Goal: Task Accomplishment & Management: Use online tool/utility

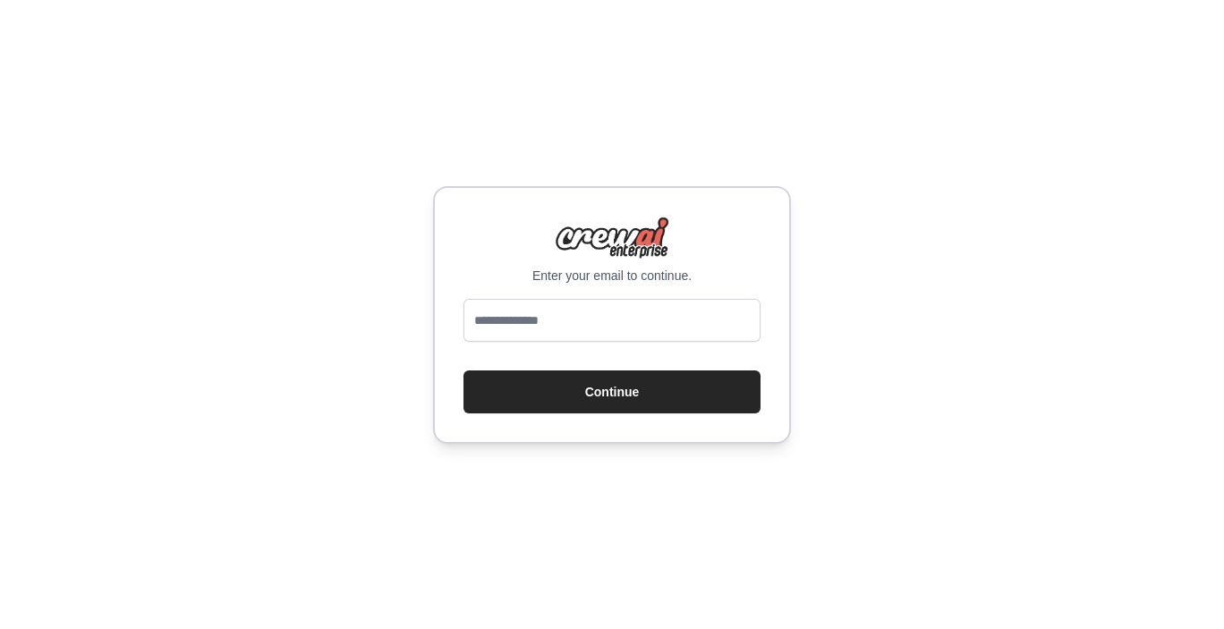
type input "**********"
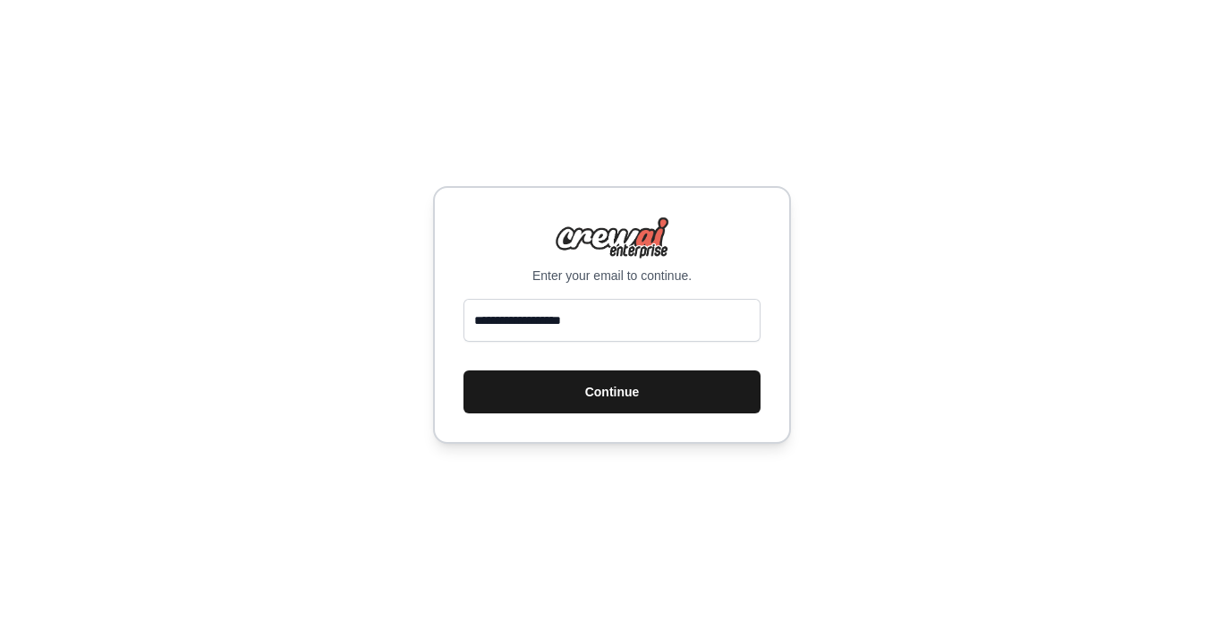
click at [600, 388] on button "Continue" at bounding box center [611, 391] width 297 height 43
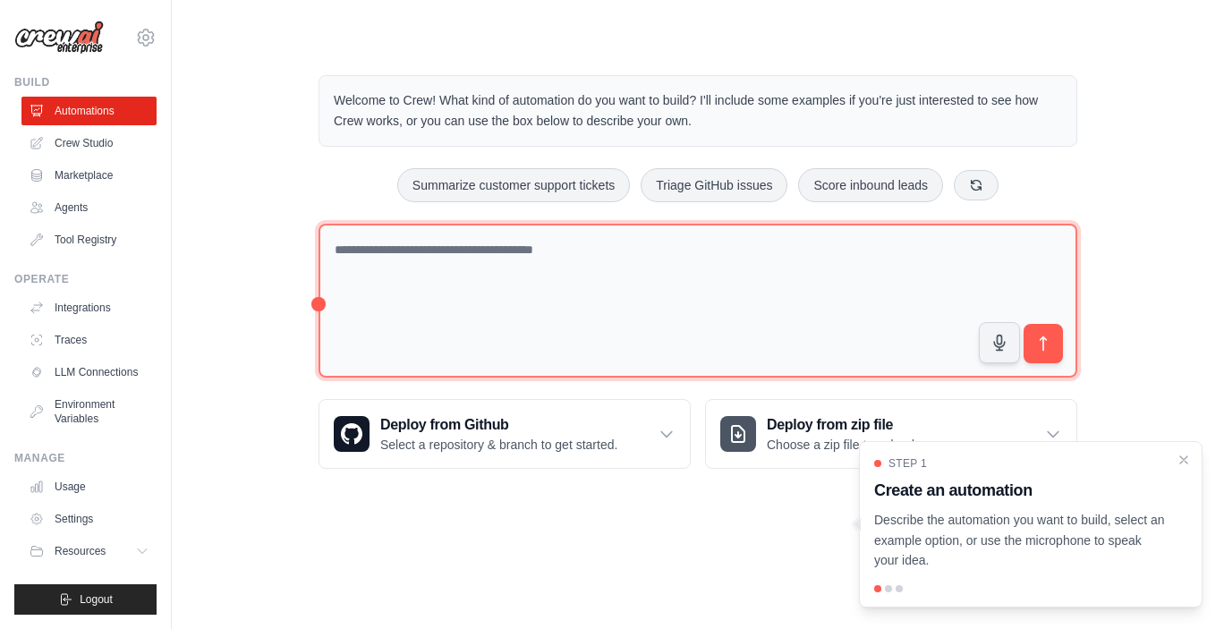
click at [475, 286] on textarea at bounding box center [697, 301] width 758 height 155
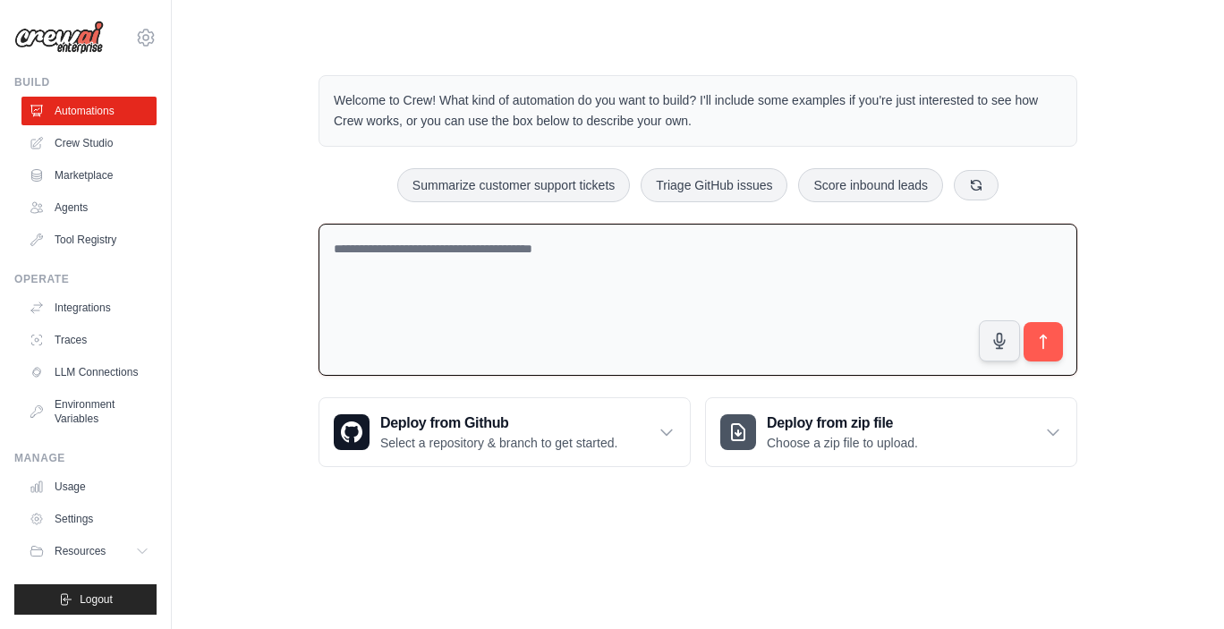
click at [481, 253] on textarea at bounding box center [697, 300] width 758 height 153
type textarea "**********"
click at [417, 258] on textarea "**********" at bounding box center [697, 300] width 758 height 153
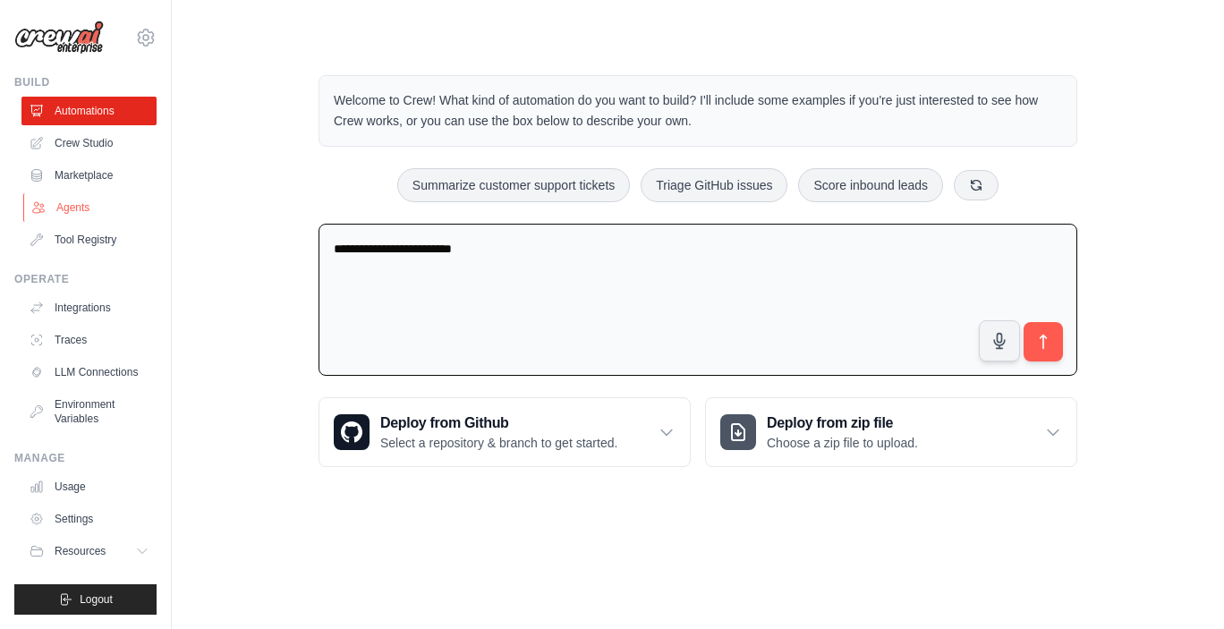
click at [51, 205] on link "Agents" at bounding box center [90, 207] width 135 height 29
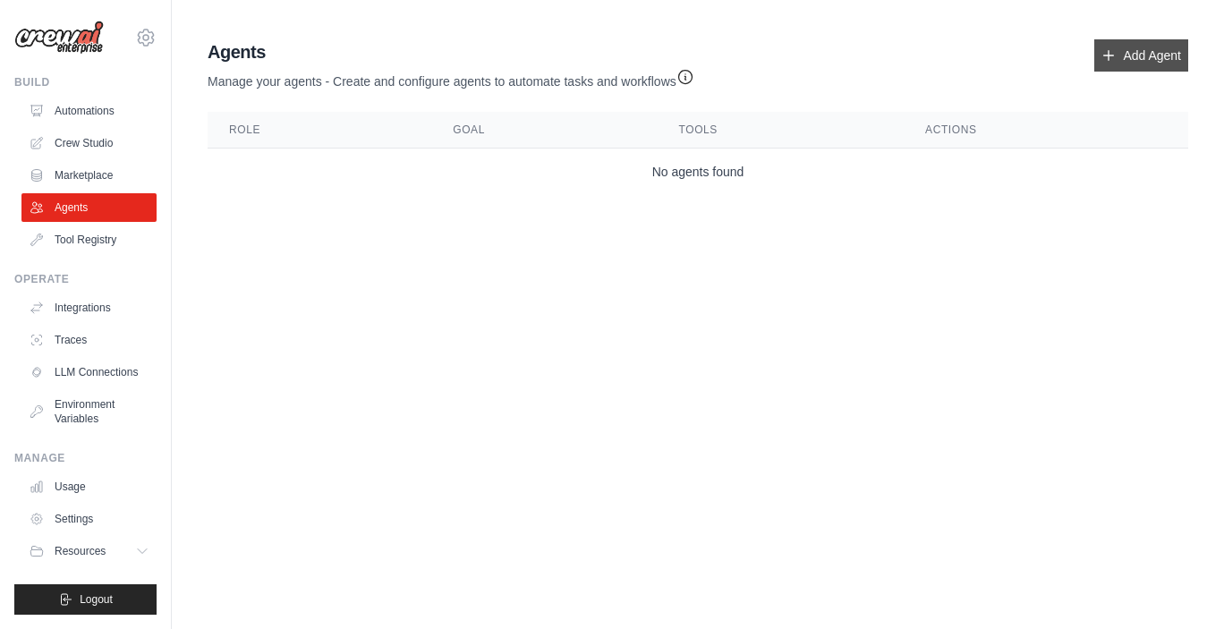
click at [1170, 49] on link "Add Agent" at bounding box center [1141, 55] width 94 height 32
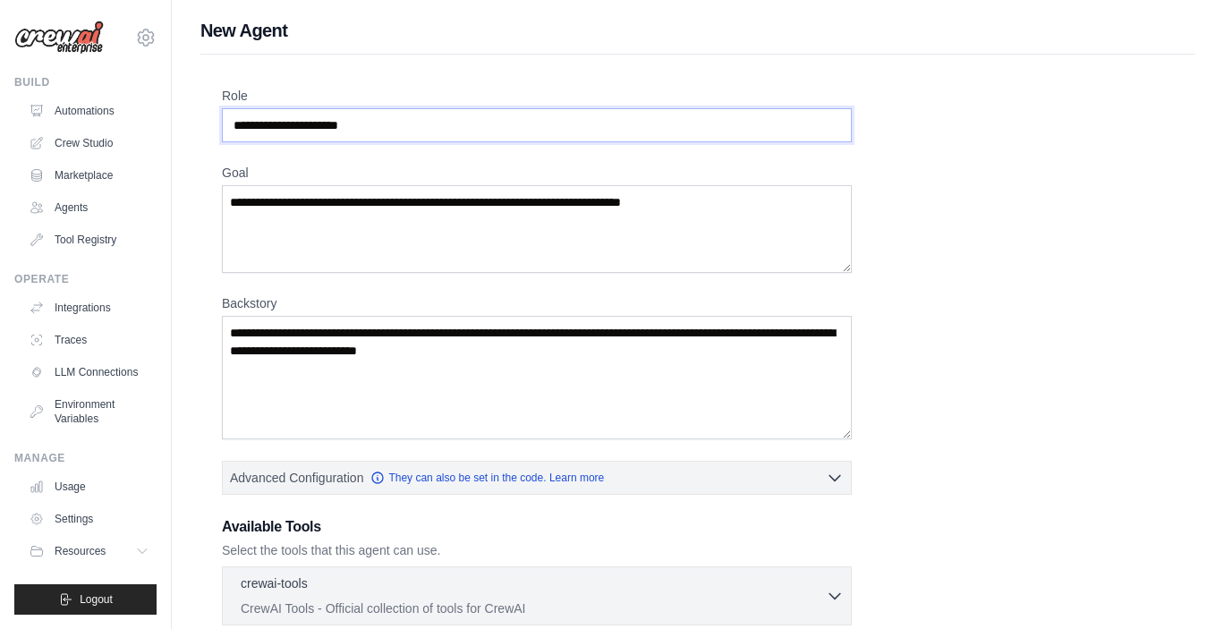
click at [378, 113] on input "Role" at bounding box center [537, 125] width 630 height 34
click at [423, 213] on textarea "Goal" at bounding box center [537, 229] width 630 height 88
click at [412, 349] on textarea "Backstory" at bounding box center [537, 377] width 630 height 123
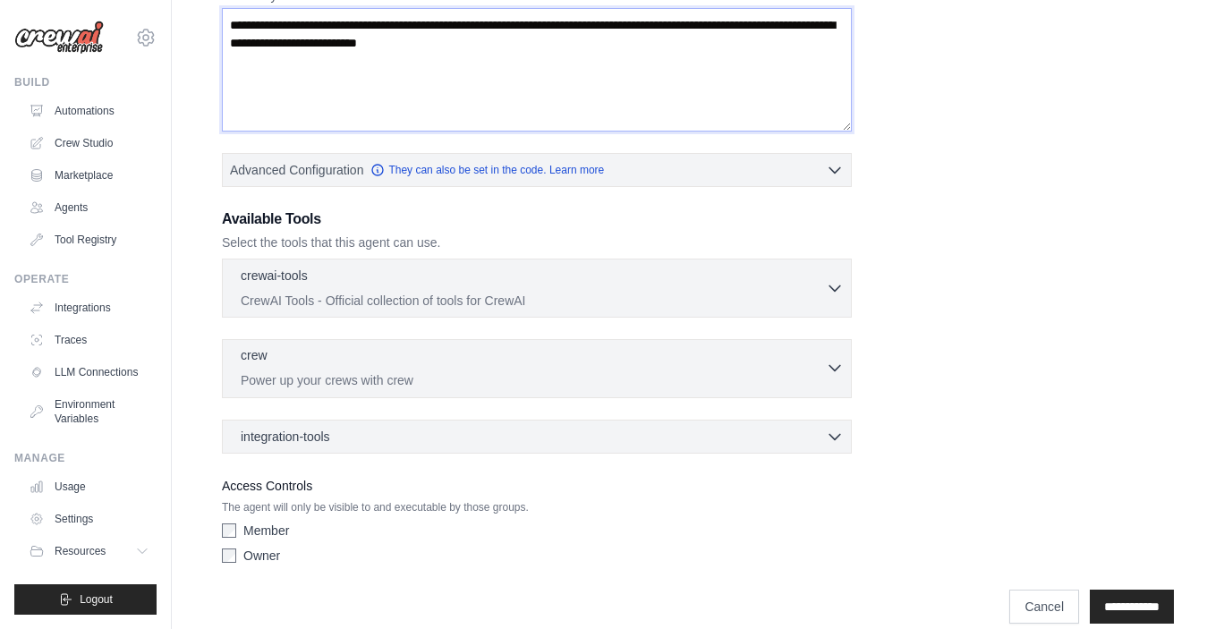
scroll to position [306, 0]
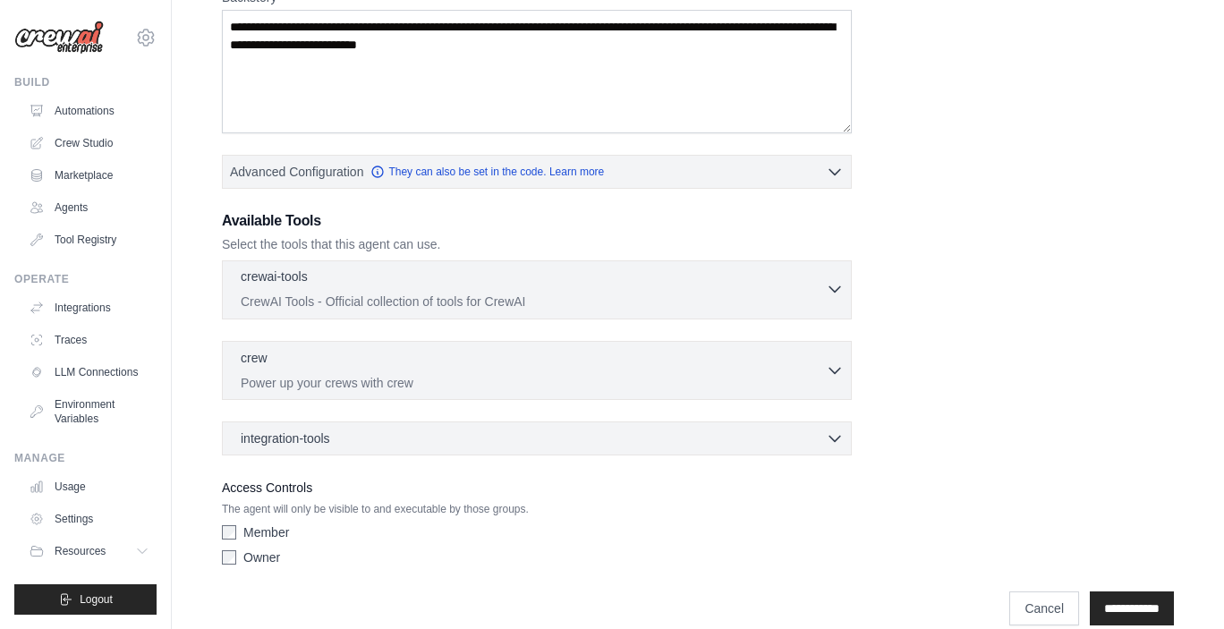
click at [479, 291] on div "crewai-tools 0 selected CrewAI Tools - Official collection of tools for CrewAI" at bounding box center [533, 288] width 585 height 43
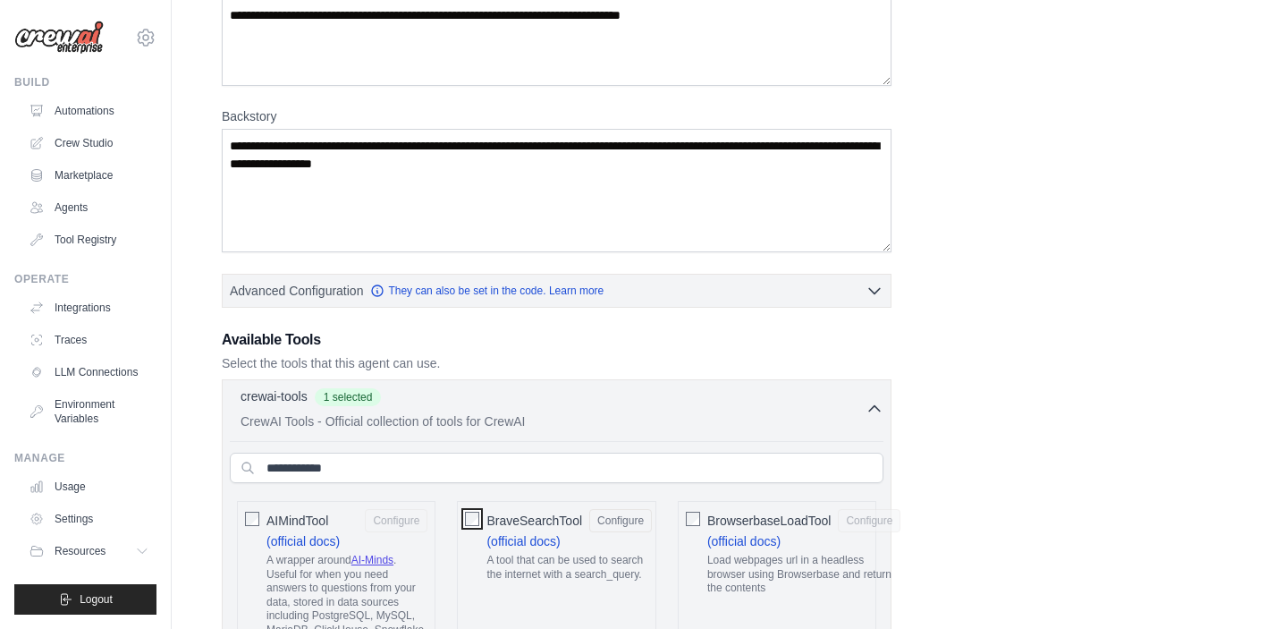
scroll to position [188, 0]
click at [651, 414] on p "CrewAI Tools - Official collection of tools for CrewAI" at bounding box center [553, 420] width 625 height 18
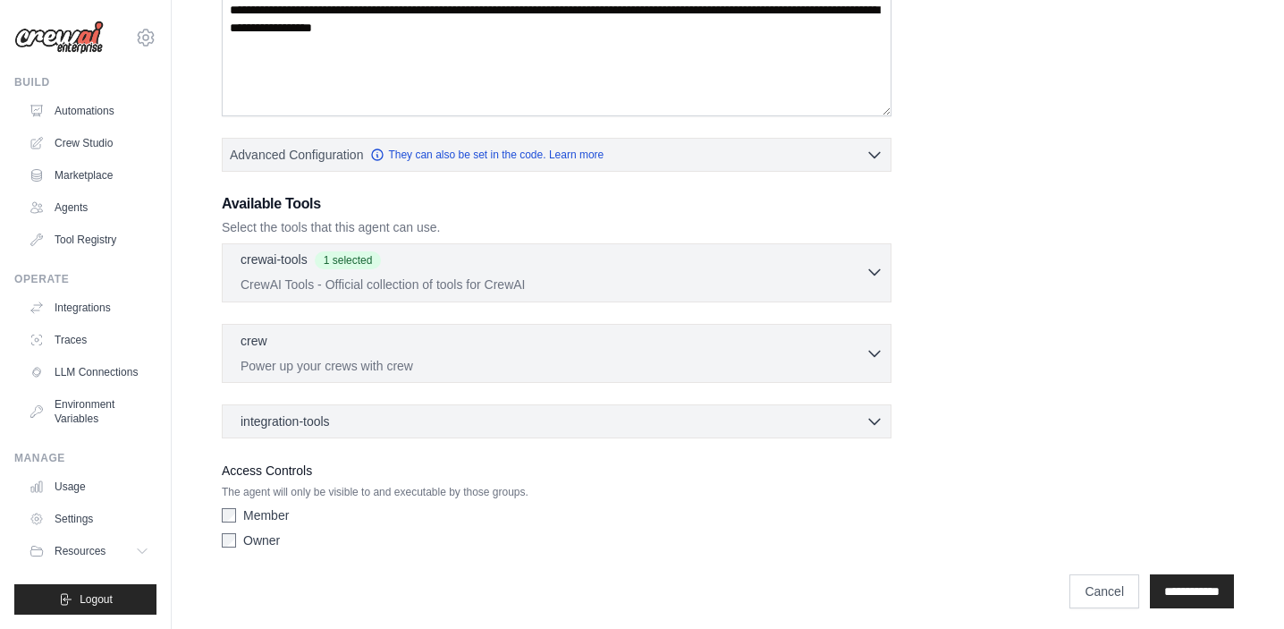
scroll to position [322, 0]
click at [596, 352] on div "crew 0 selected" at bounding box center [553, 342] width 625 height 21
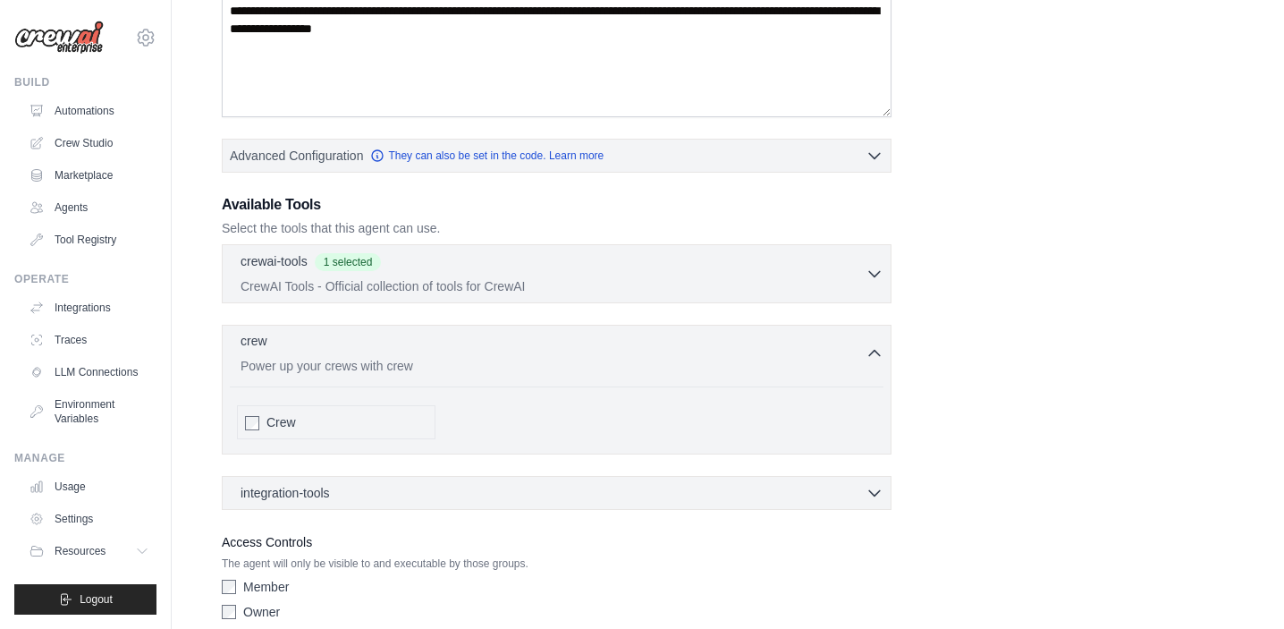
click at [596, 352] on div "crew 0 selected" at bounding box center [553, 342] width 625 height 21
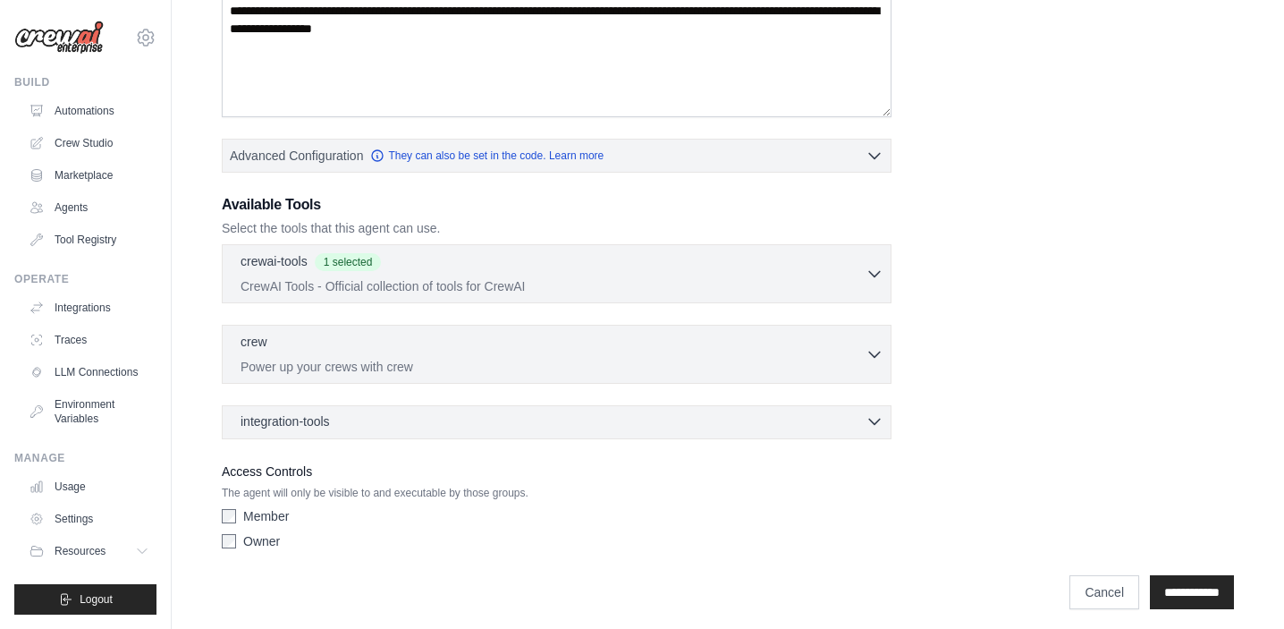
click at [566, 429] on div "integration-tools 0 selected" at bounding box center [562, 421] width 643 height 18
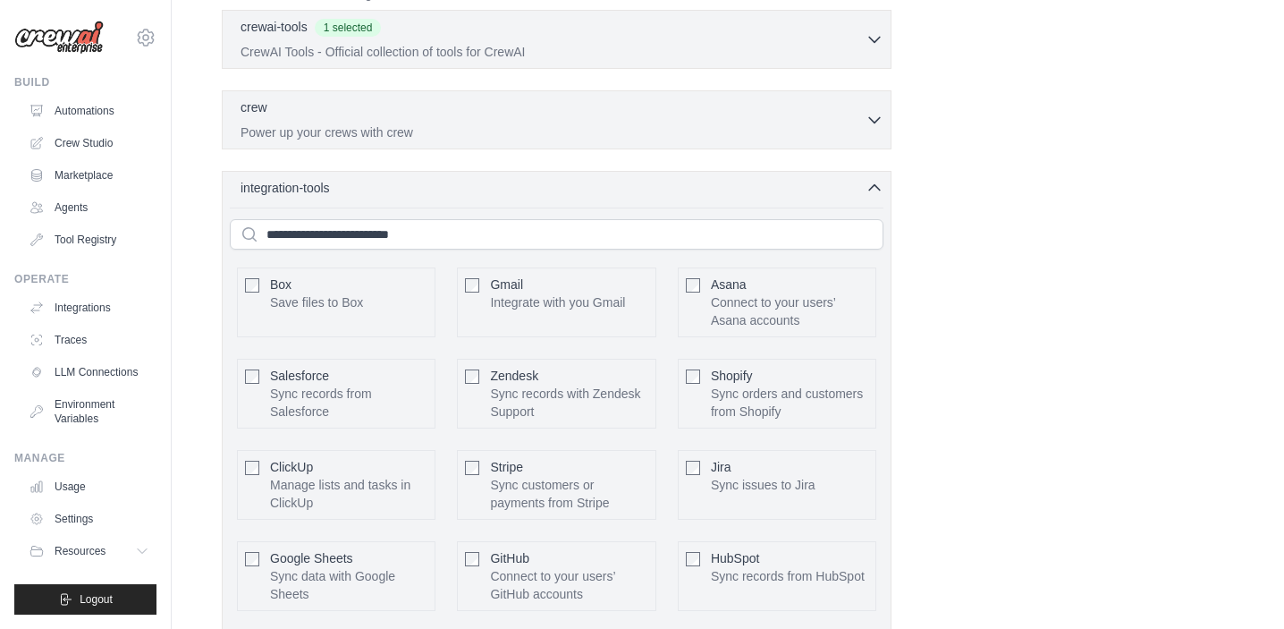
scroll to position [558, 0]
click at [626, 230] on input "text" at bounding box center [557, 232] width 654 height 30
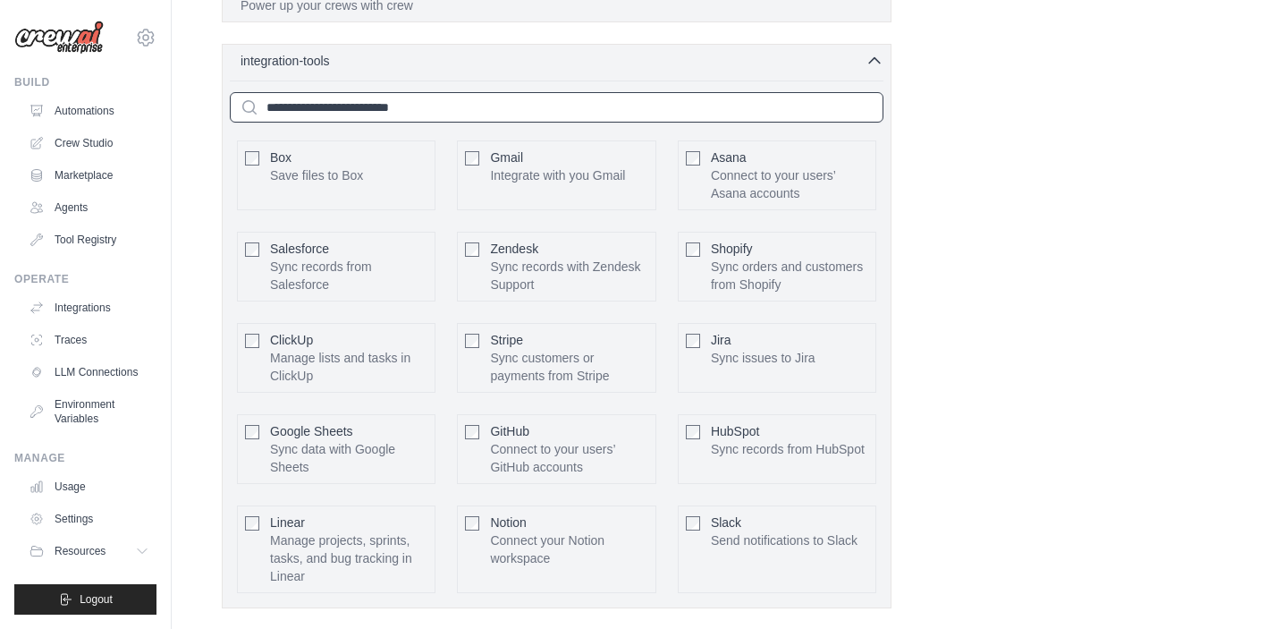
scroll to position [360, 0]
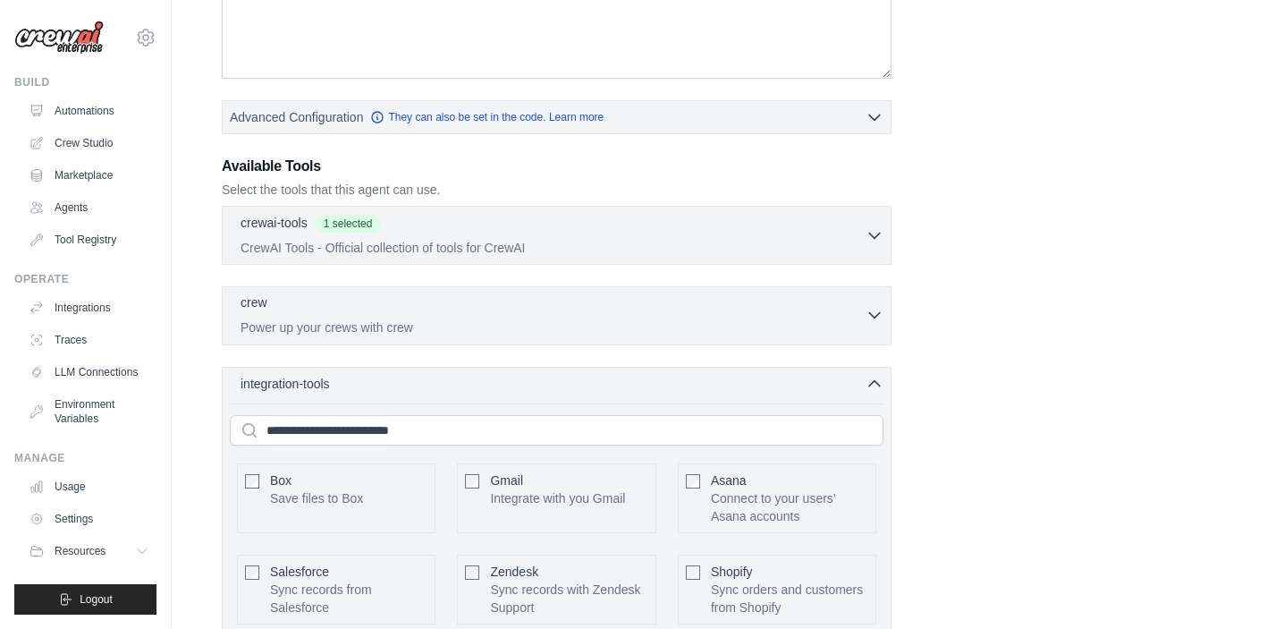
click at [816, 320] on p "Power up your crews with crew" at bounding box center [553, 327] width 625 height 18
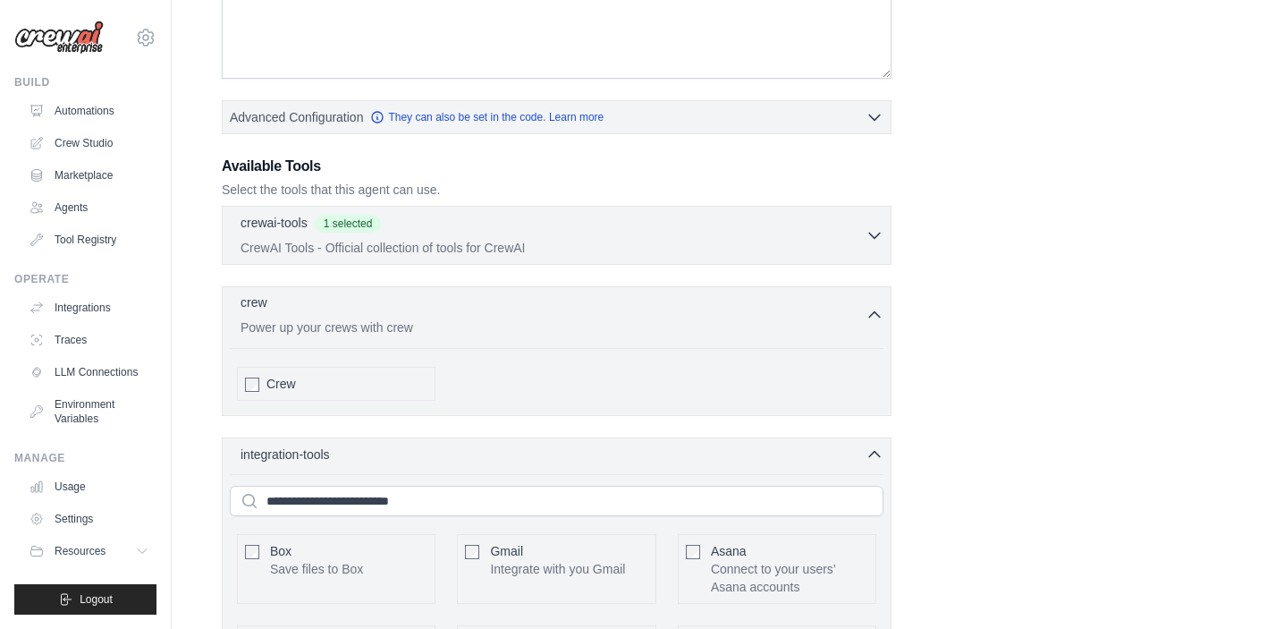
click at [816, 320] on p "Power up your crews with crew" at bounding box center [553, 327] width 625 height 18
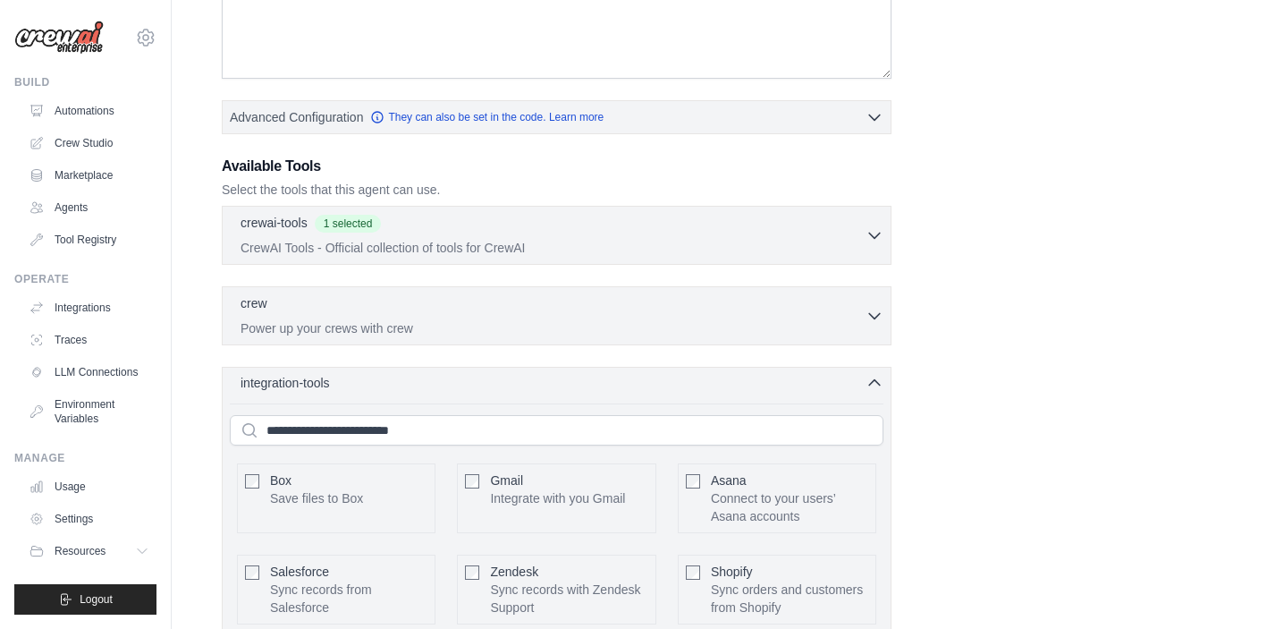
click at [808, 386] on div "integration-tools 0 selected" at bounding box center [562, 383] width 643 height 18
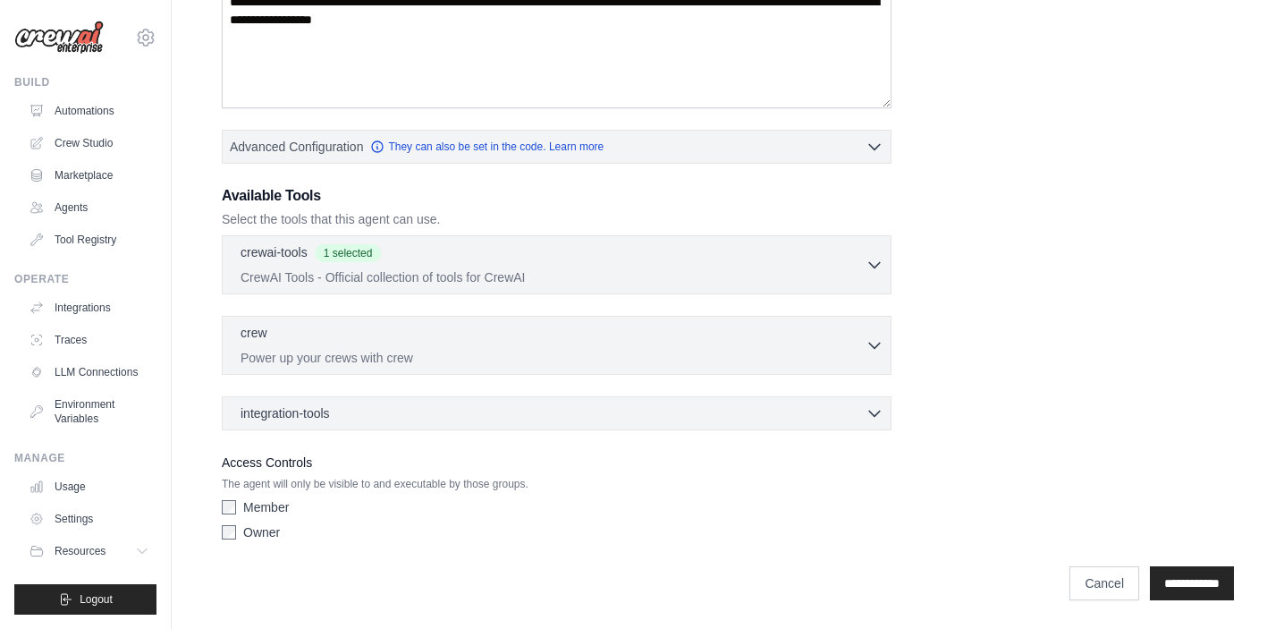
click at [259, 527] on label "Owner" at bounding box center [261, 532] width 37 height 18
click at [1165, 581] on input "**********" at bounding box center [1192, 583] width 84 height 34
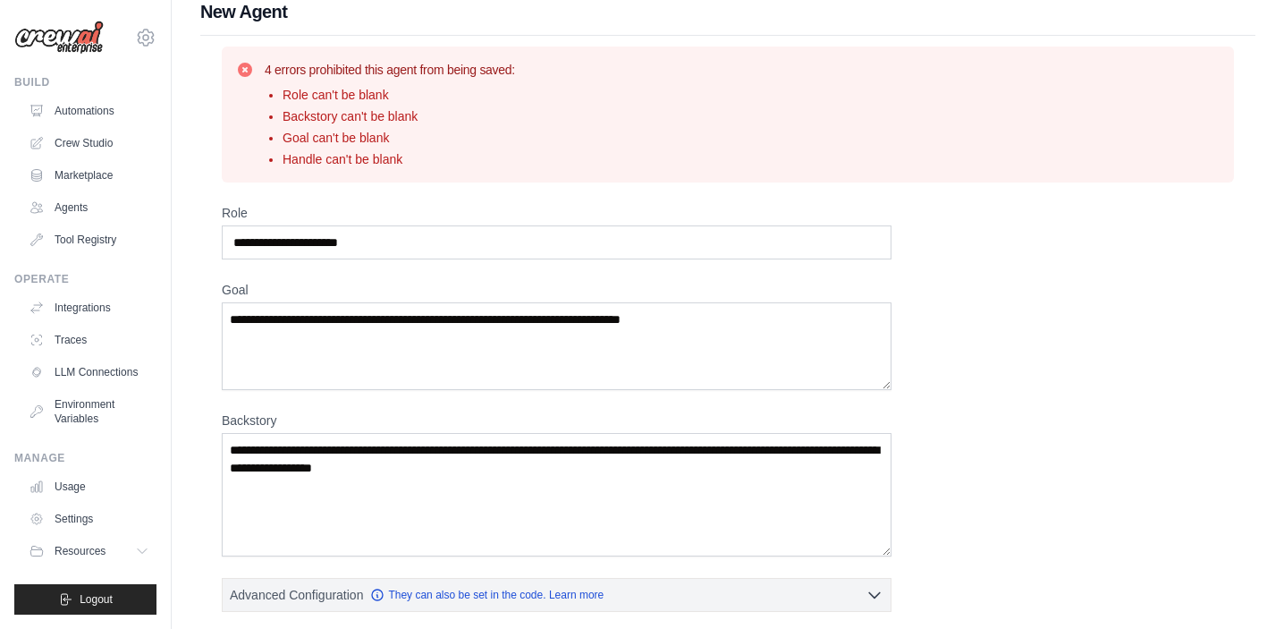
scroll to position [0, 0]
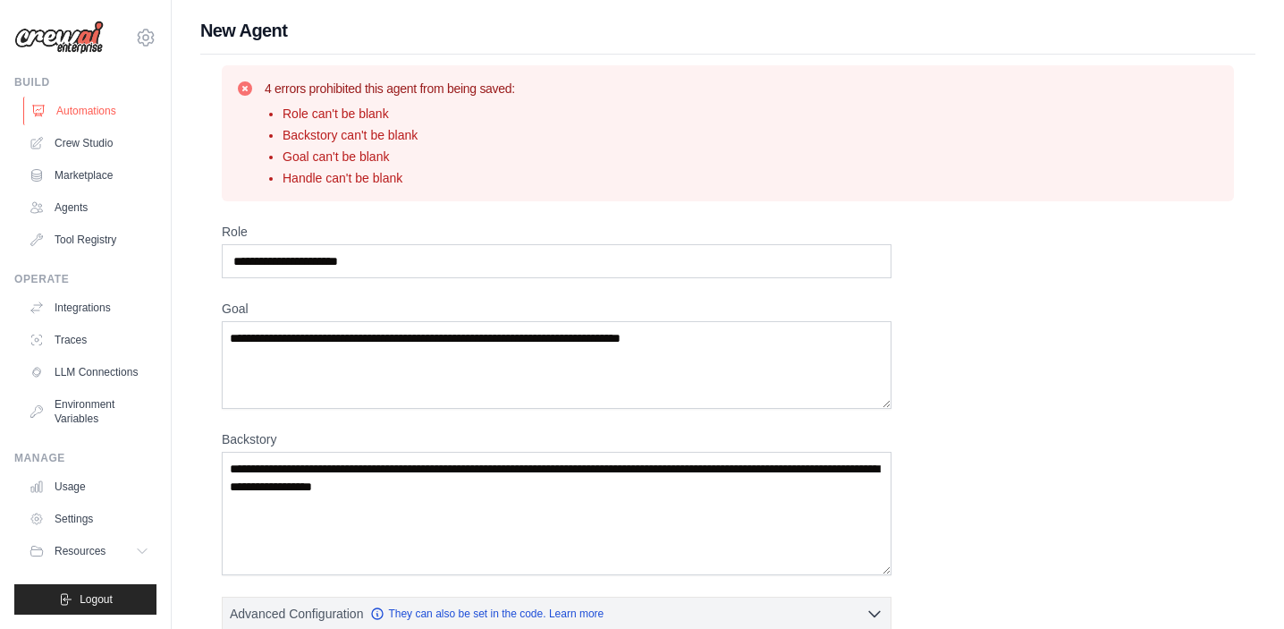
click at [106, 110] on link "Automations" at bounding box center [90, 111] width 135 height 29
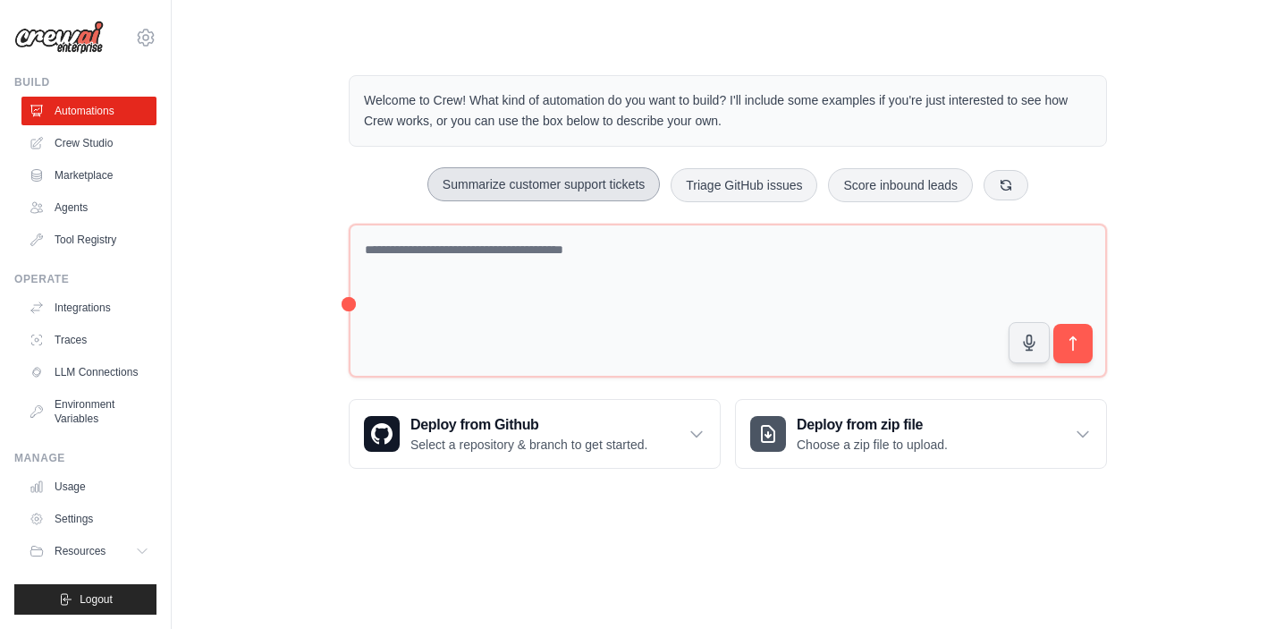
click at [498, 180] on button "Summarize customer support tickets" at bounding box center [544, 184] width 233 height 34
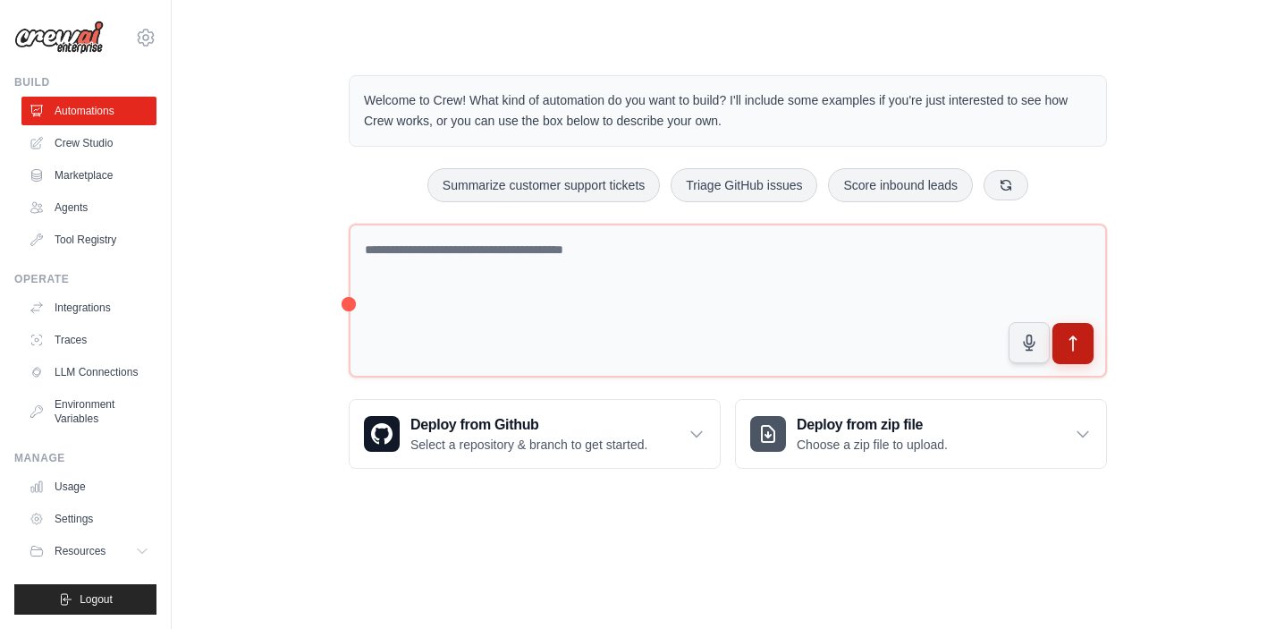
click at [1078, 340] on icon "submit" at bounding box center [1073, 344] width 19 height 19
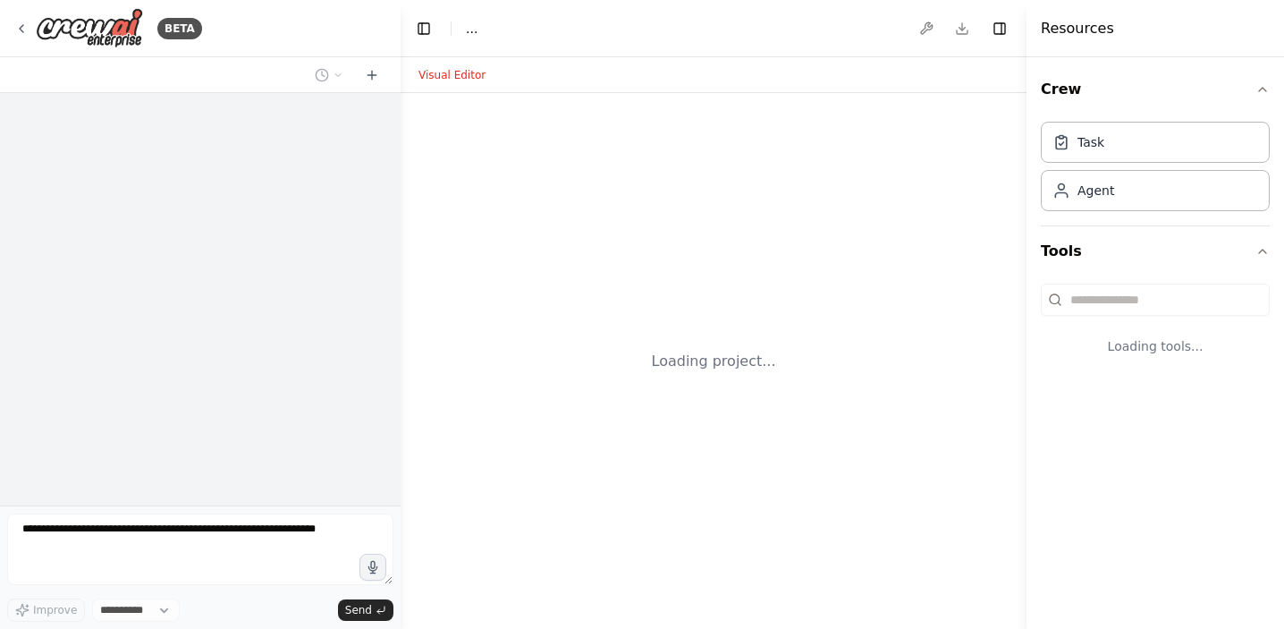
select select "****"
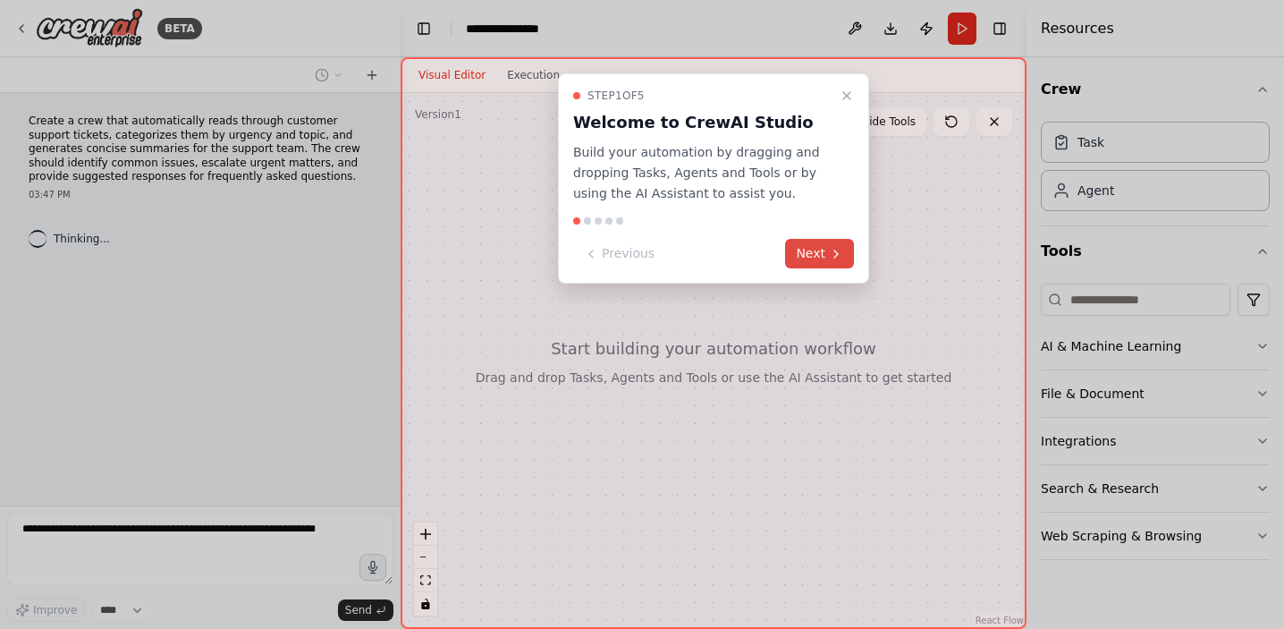
click at [809, 251] on button "Next" at bounding box center [819, 254] width 69 height 30
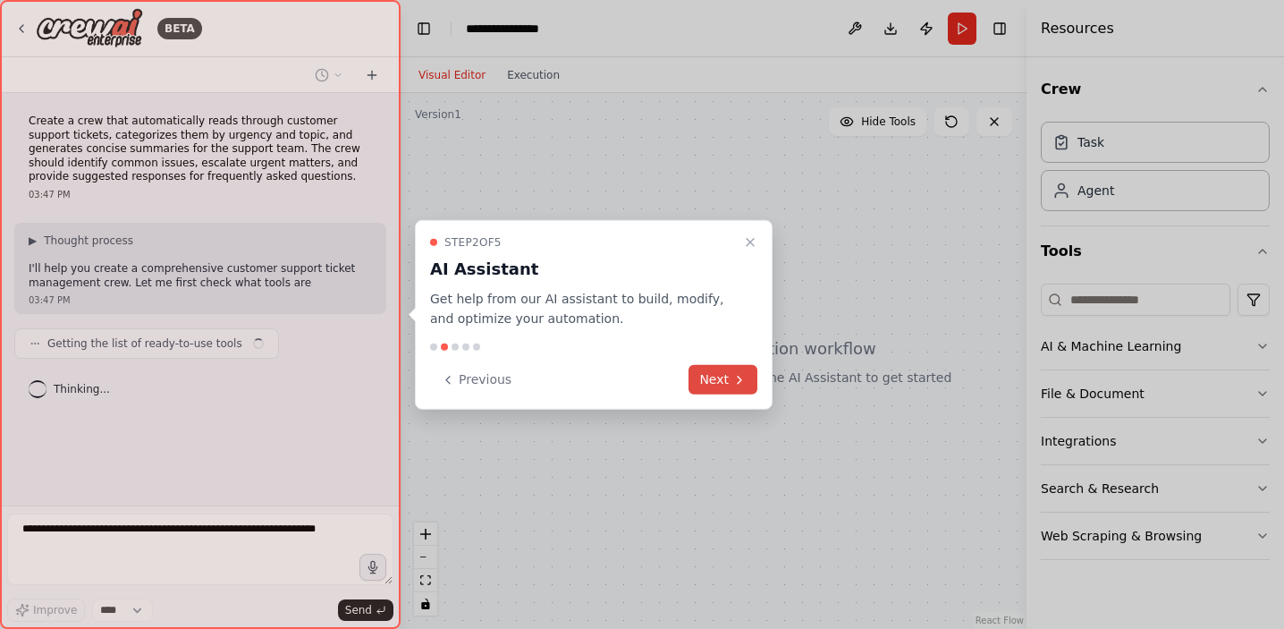
click at [741, 391] on button "Next" at bounding box center [723, 380] width 69 height 30
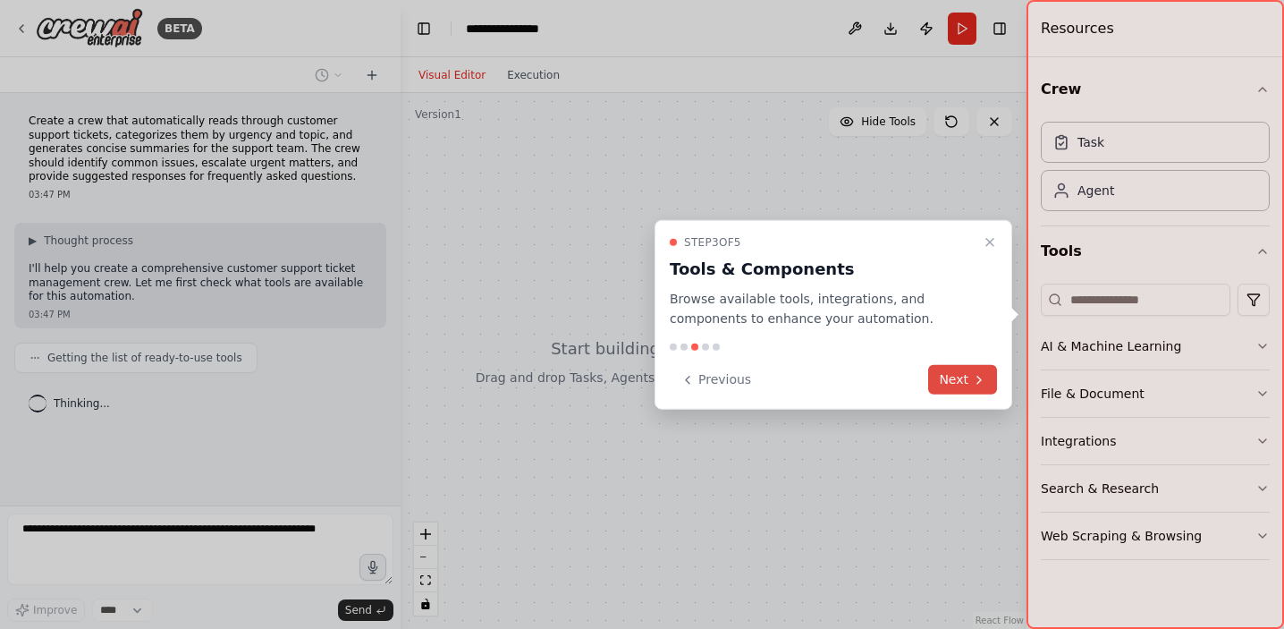
click at [987, 375] on button "Next" at bounding box center [962, 380] width 69 height 30
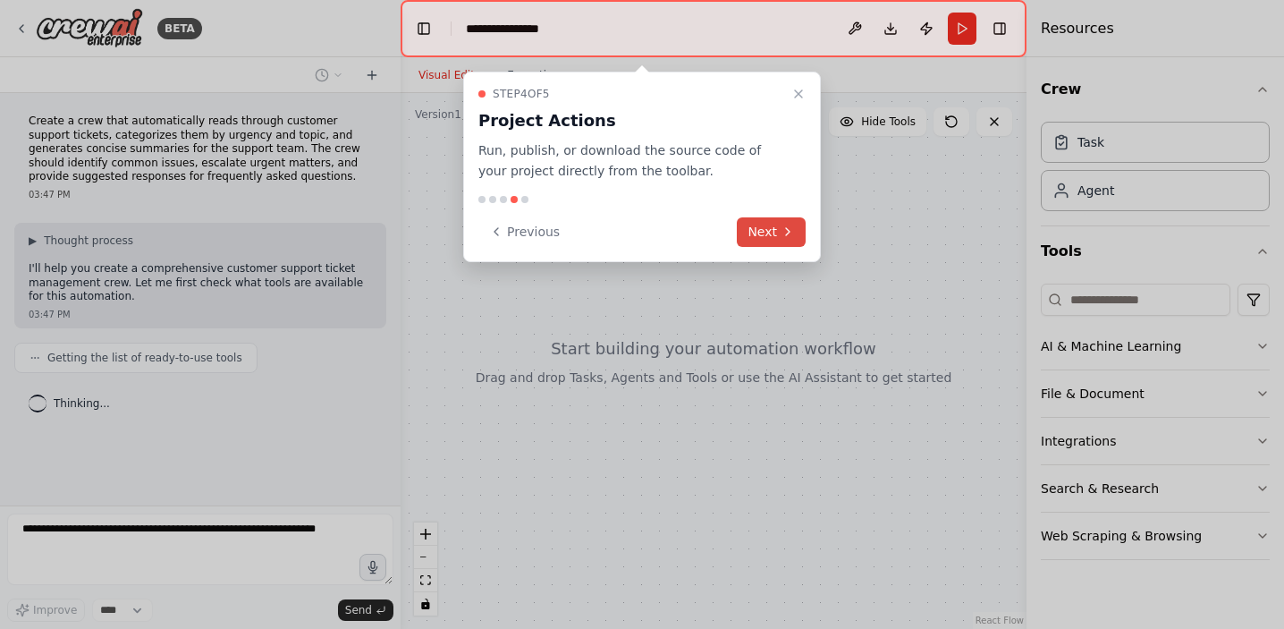
click at [783, 231] on icon at bounding box center [788, 232] width 14 height 14
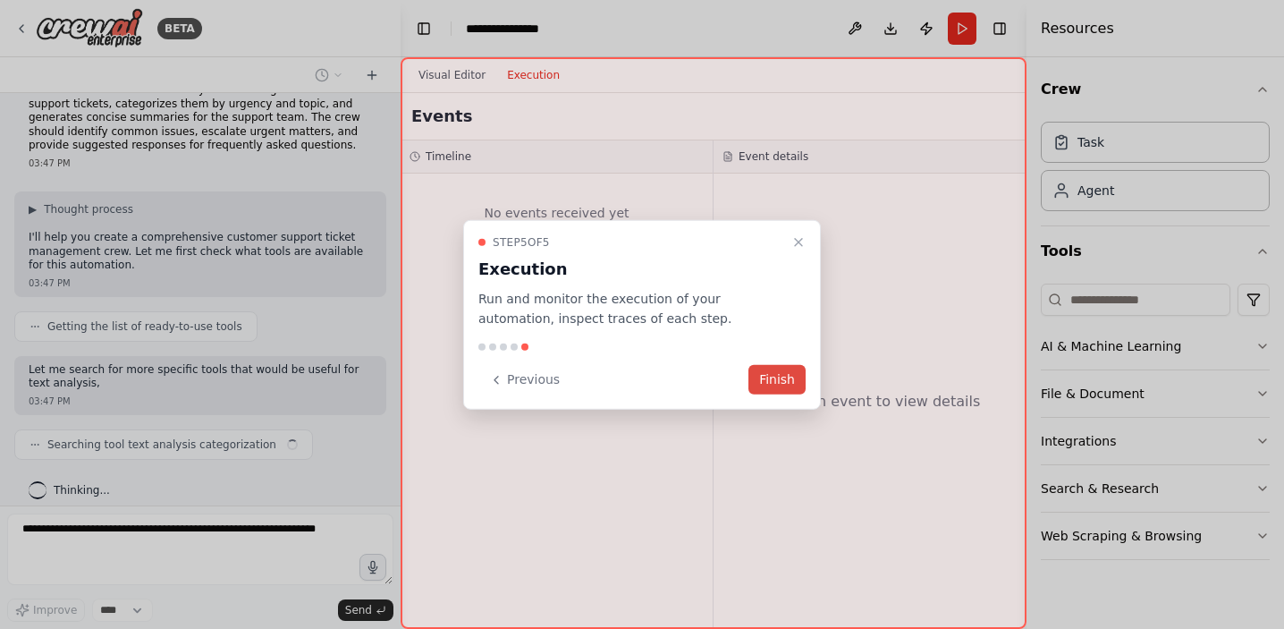
scroll to position [46, 0]
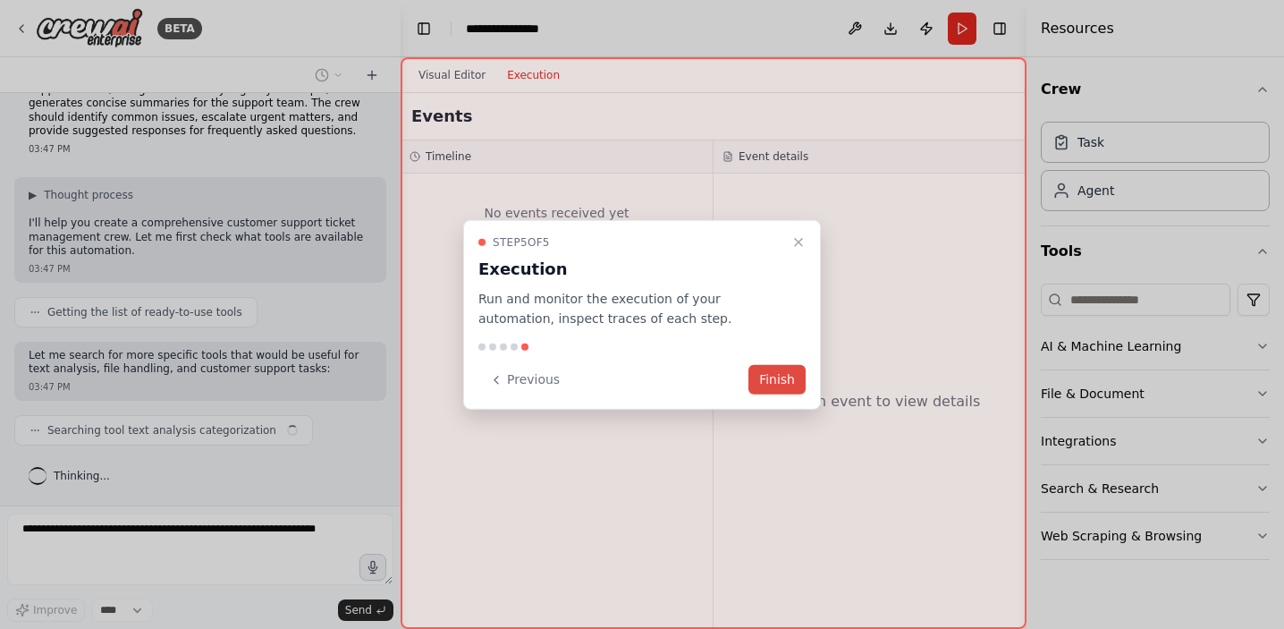
click at [785, 378] on button "Finish" at bounding box center [777, 380] width 57 height 30
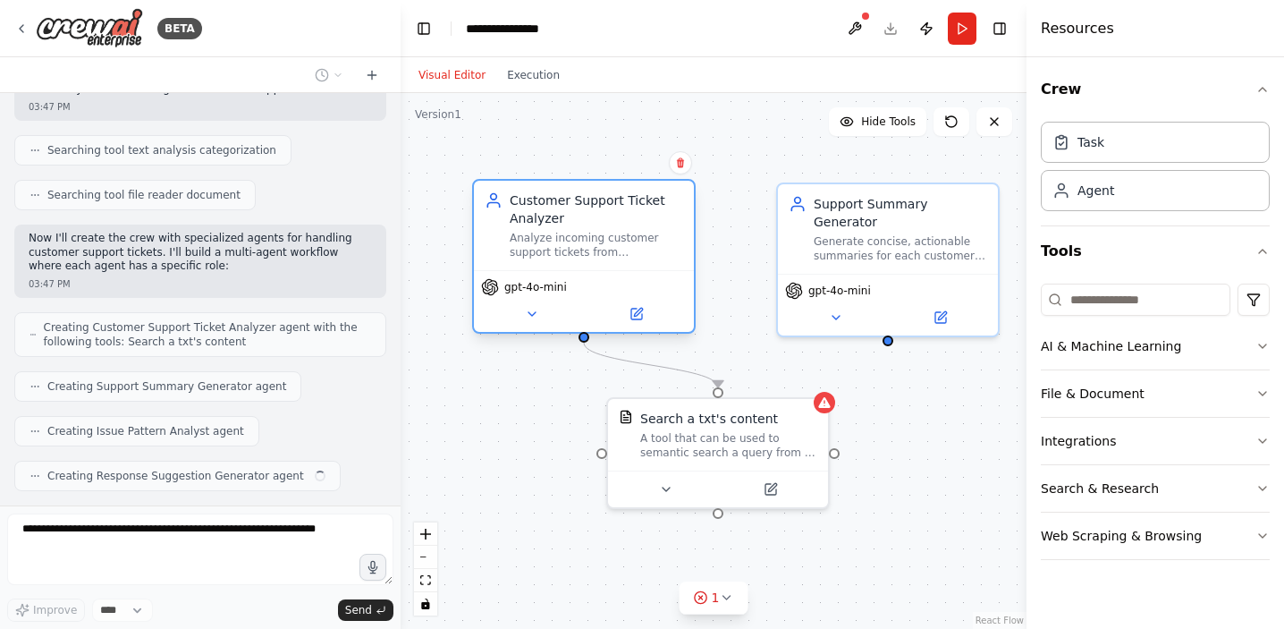
scroll to position [370, 0]
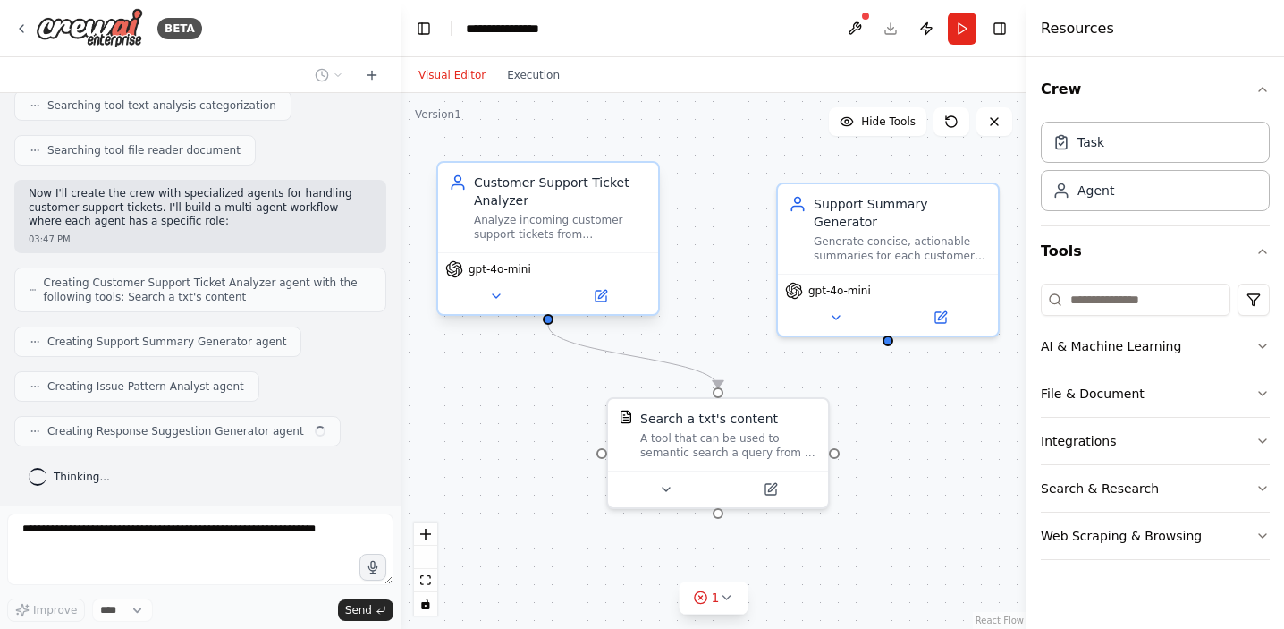
drag, startPoint x: 593, startPoint y: 203, endPoint x: 547, endPoint y: 187, distance: 48.4
click at [547, 187] on div "Customer Support Ticket Analyzer" at bounding box center [561, 192] width 174 height 36
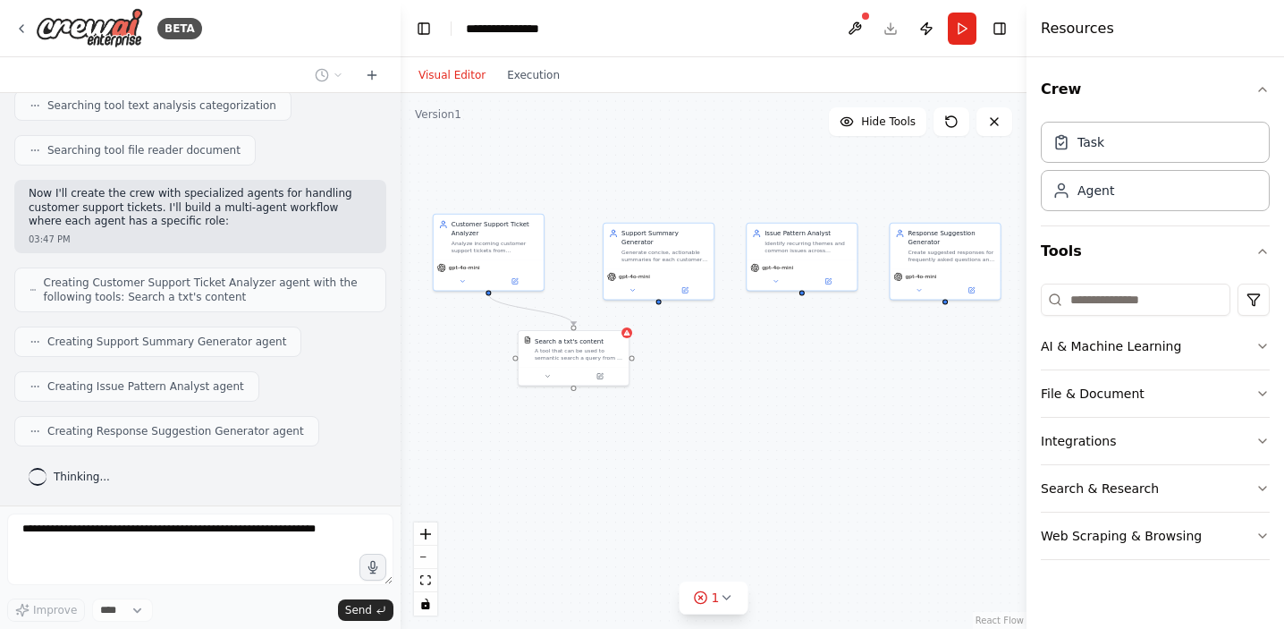
drag, startPoint x: 879, startPoint y: 467, endPoint x: 716, endPoint y: 380, distance: 184.5
click at [716, 380] on div ".deletable-edge-delete-btn { width: 20px; height: 20px; border: 0px solid #ffff…" at bounding box center [714, 361] width 626 height 536
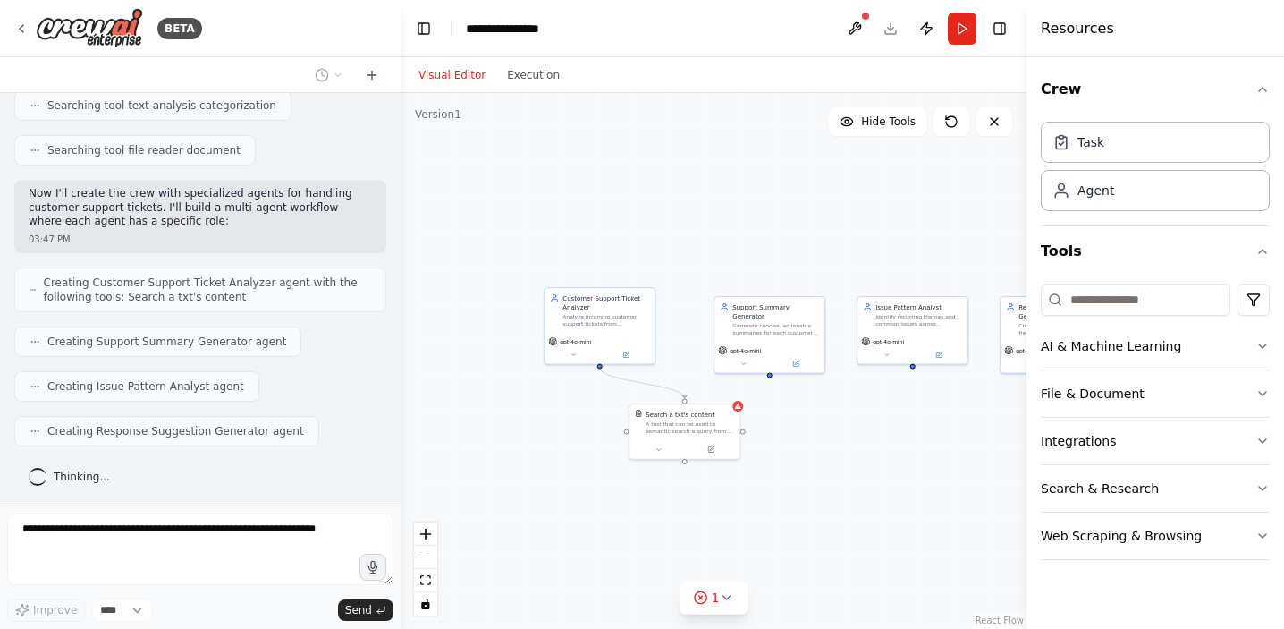
scroll to position [475, 0]
drag, startPoint x: 859, startPoint y: 373, endPoint x: 948, endPoint y: 396, distance: 92.4
click at [948, 397] on div ".deletable-edge-delete-btn { width: 20px; height: 20px; border: 0px solid #ffff…" at bounding box center [714, 361] width 626 height 536
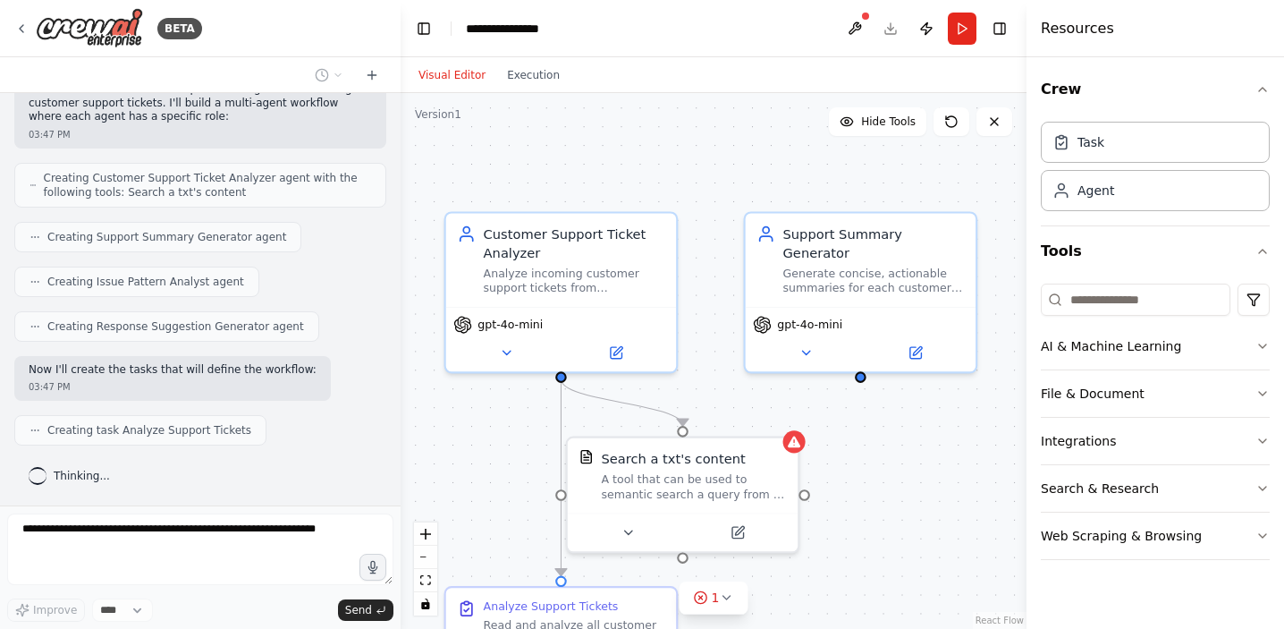
drag, startPoint x: 735, startPoint y: 378, endPoint x: 707, endPoint y: 383, distance: 29.0
click at [707, 383] on div ".deletable-edge-delete-btn { width: 20px; height: 20px; border: 0px solid #ffff…" at bounding box center [714, 361] width 626 height 536
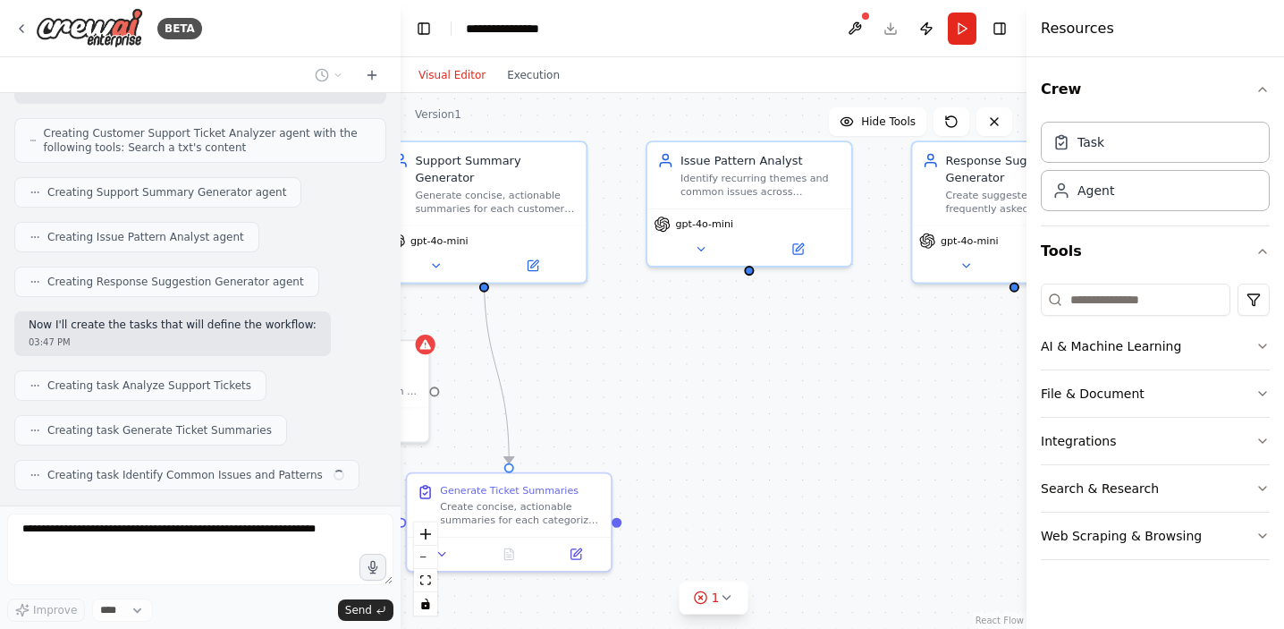
scroll to position [564, 0]
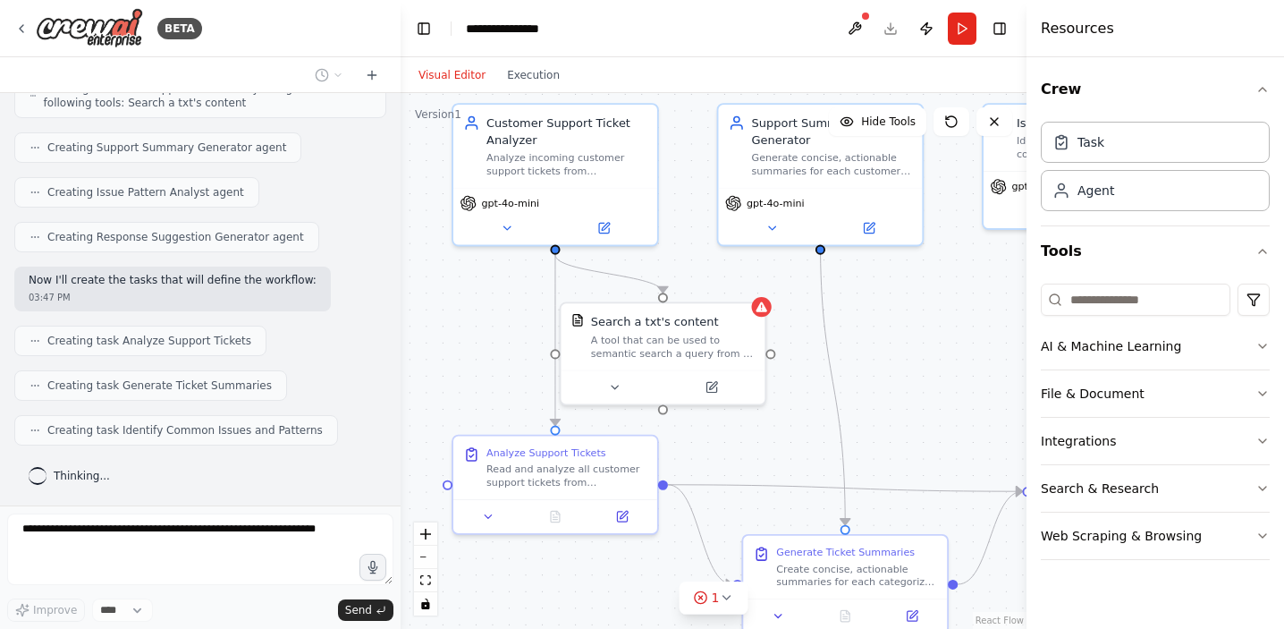
drag, startPoint x: 952, startPoint y: 464, endPoint x: 896, endPoint y: 298, distance: 175.4
click at [898, 299] on div ".deletable-edge-delete-btn { width: 20px; height: 20px; border: 0px solid #ffff…" at bounding box center [714, 361] width 626 height 536
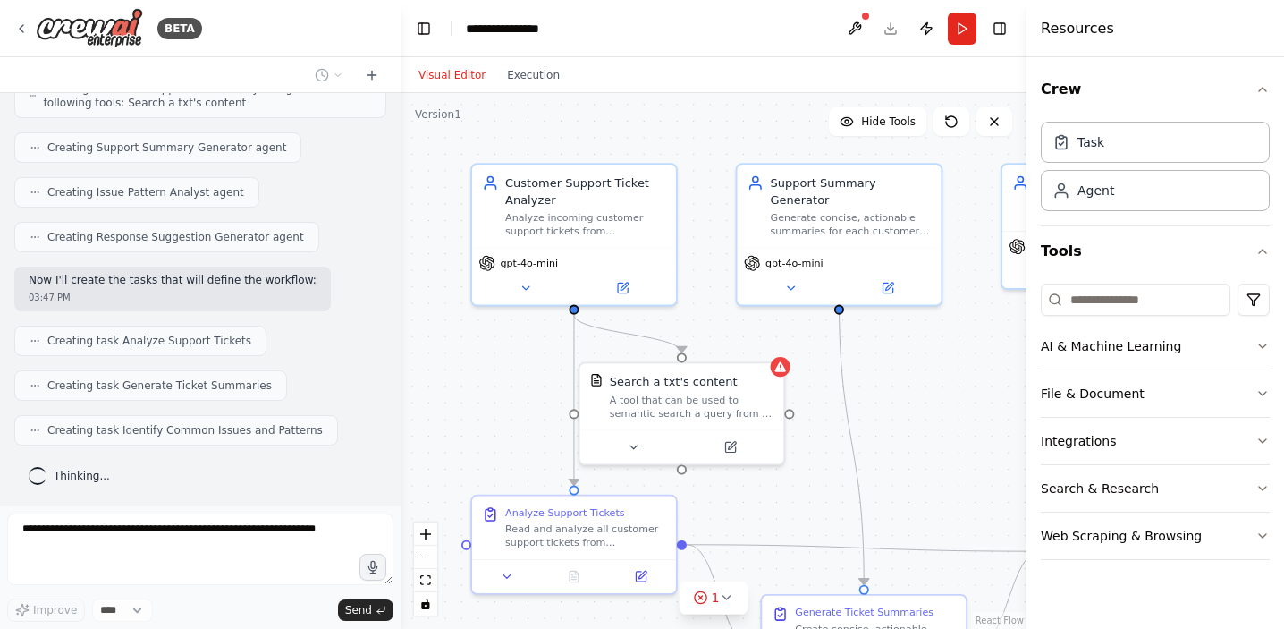
drag, startPoint x: 918, startPoint y: 430, endPoint x: 951, endPoint y: 520, distance: 95.4
click at [952, 521] on div ".deletable-edge-delete-btn { width: 20px; height: 20px; border: 0px solid #ffff…" at bounding box center [714, 361] width 626 height 536
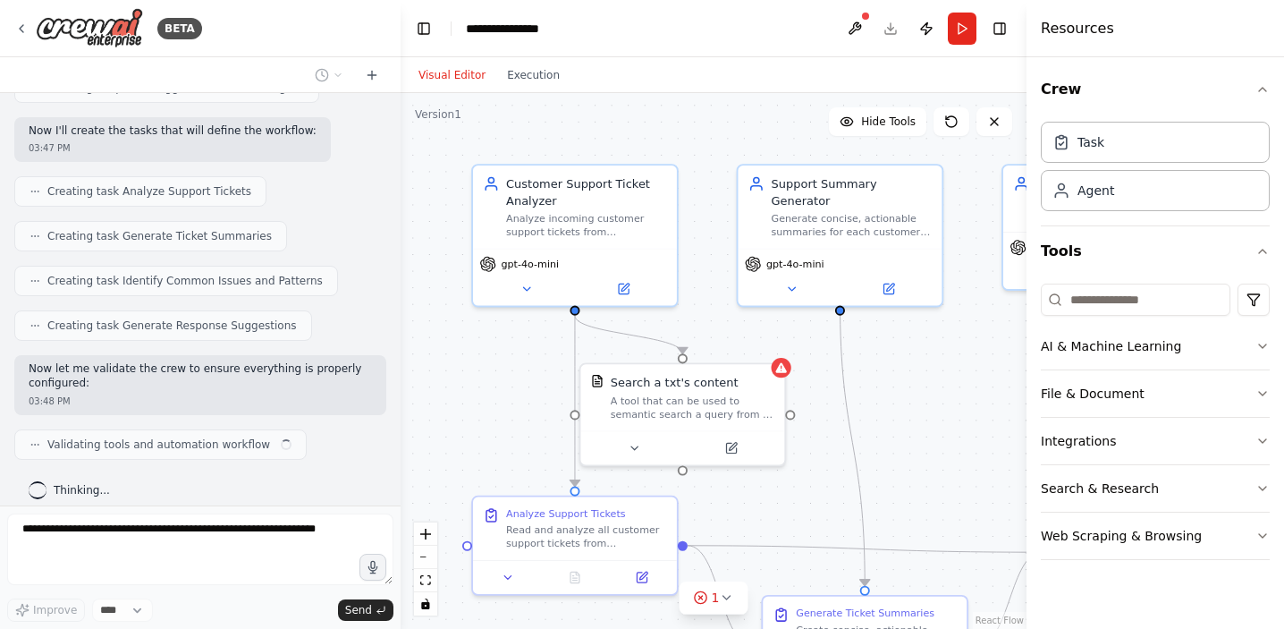
scroll to position [727, 0]
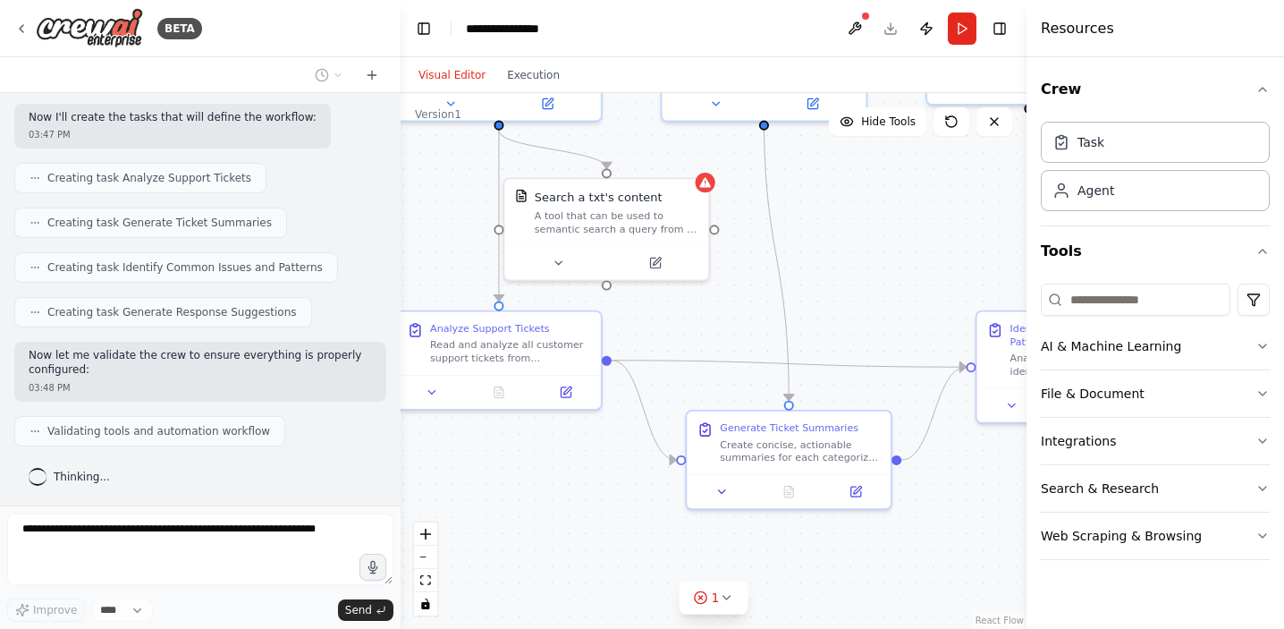
drag, startPoint x: 911, startPoint y: 408, endPoint x: 833, endPoint y: 221, distance: 202.8
click at [834, 221] on div ".deletable-edge-delete-btn { width: 20px; height: 20px; border: 0px solid #ffff…" at bounding box center [714, 361] width 626 height 536
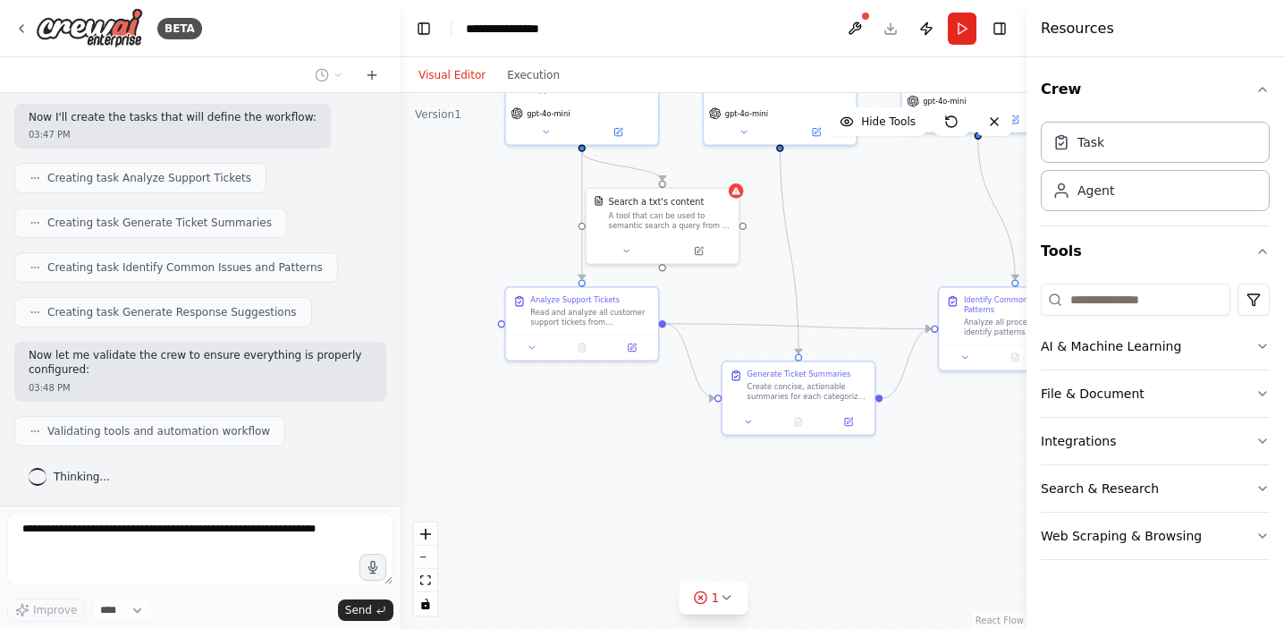
drag, startPoint x: 869, startPoint y: 215, endPoint x: 853, endPoint y: 283, distance: 69.9
click at [869, 217] on div ".deletable-edge-delete-btn { width: 20px; height: 20px; border: 0px solid #ffff…" at bounding box center [714, 361] width 626 height 536
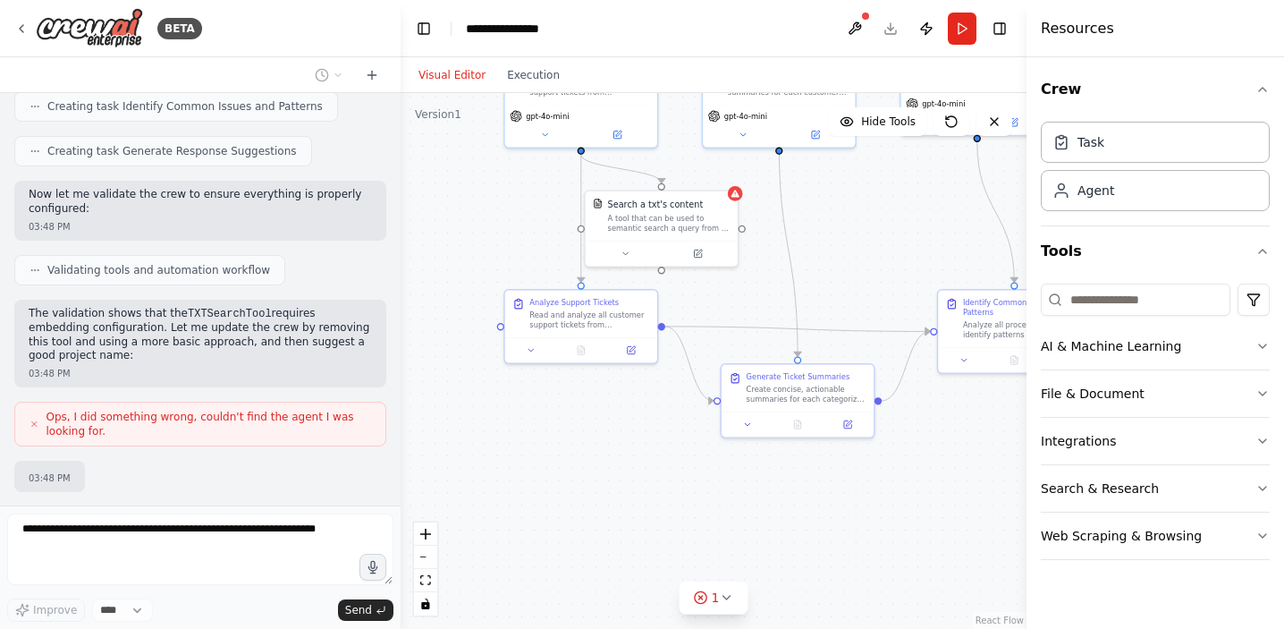
scroll to position [993, 0]
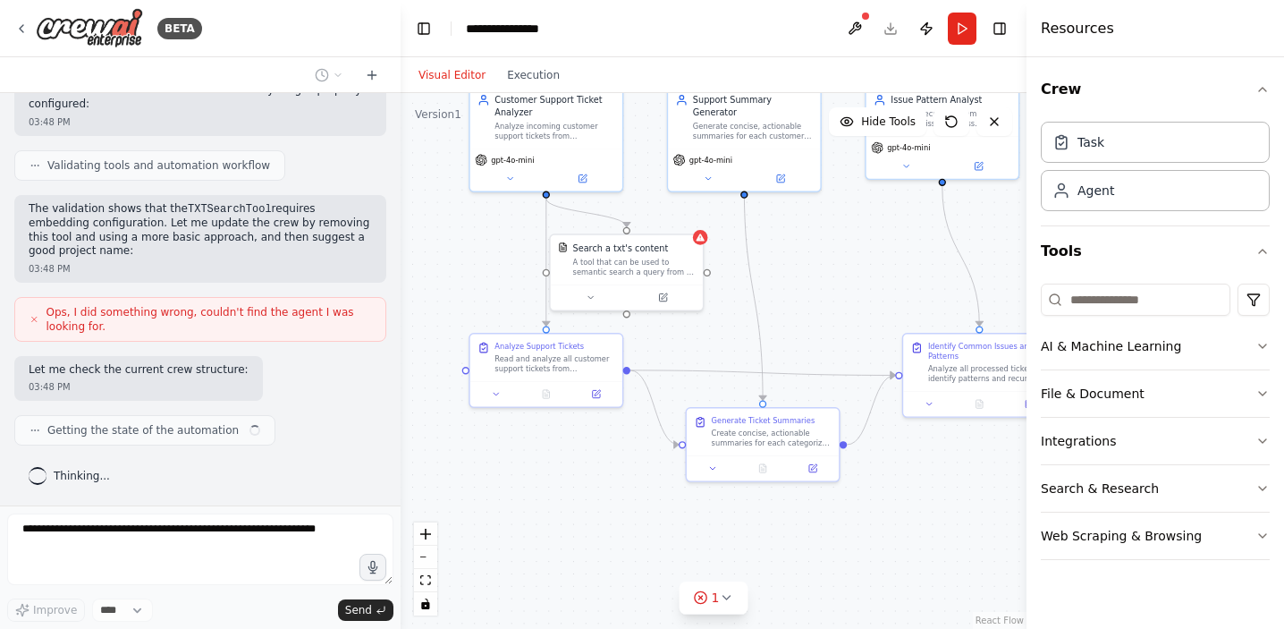
drag, startPoint x: 902, startPoint y: 237, endPoint x: 856, endPoint y: 305, distance: 82.4
click at [856, 305] on div ".deletable-edge-delete-btn { width: 20px; height: 20px; border: 0px solid #ffff…" at bounding box center [714, 361] width 626 height 536
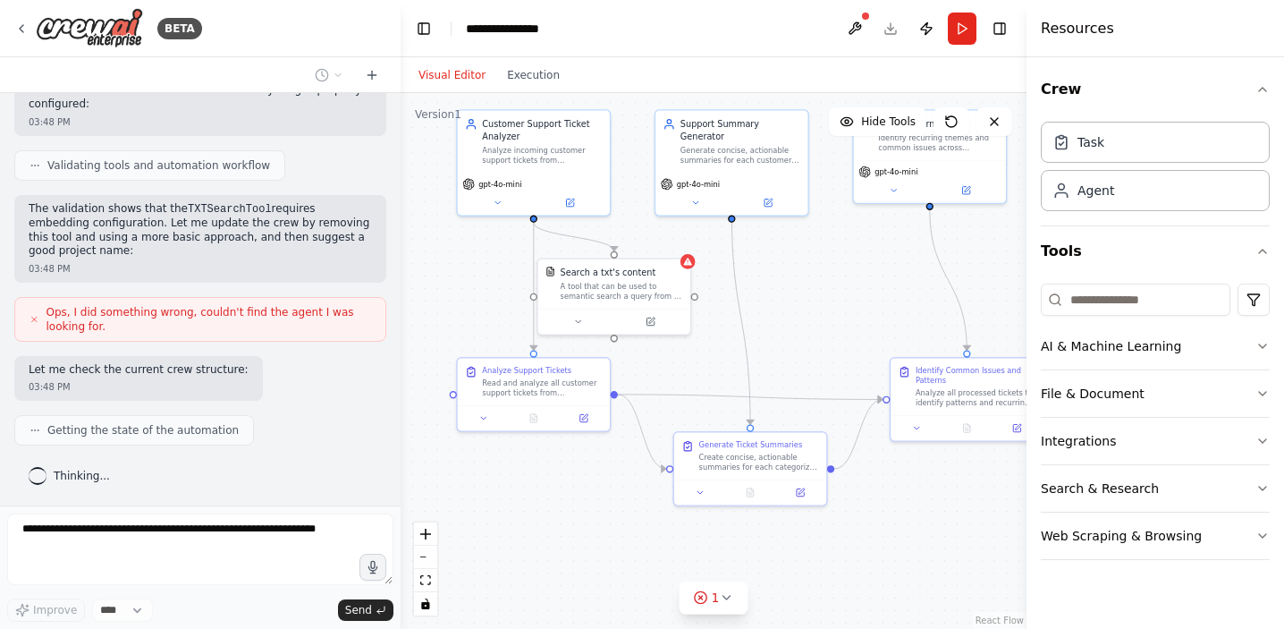
drag, startPoint x: 856, startPoint y: 304, endPoint x: 801, endPoint y: 304, distance: 54.6
click at [801, 304] on div ".deletable-edge-delete-btn { width: 20px; height: 20px; border: 0px solid #ffff…" at bounding box center [714, 361] width 626 height 536
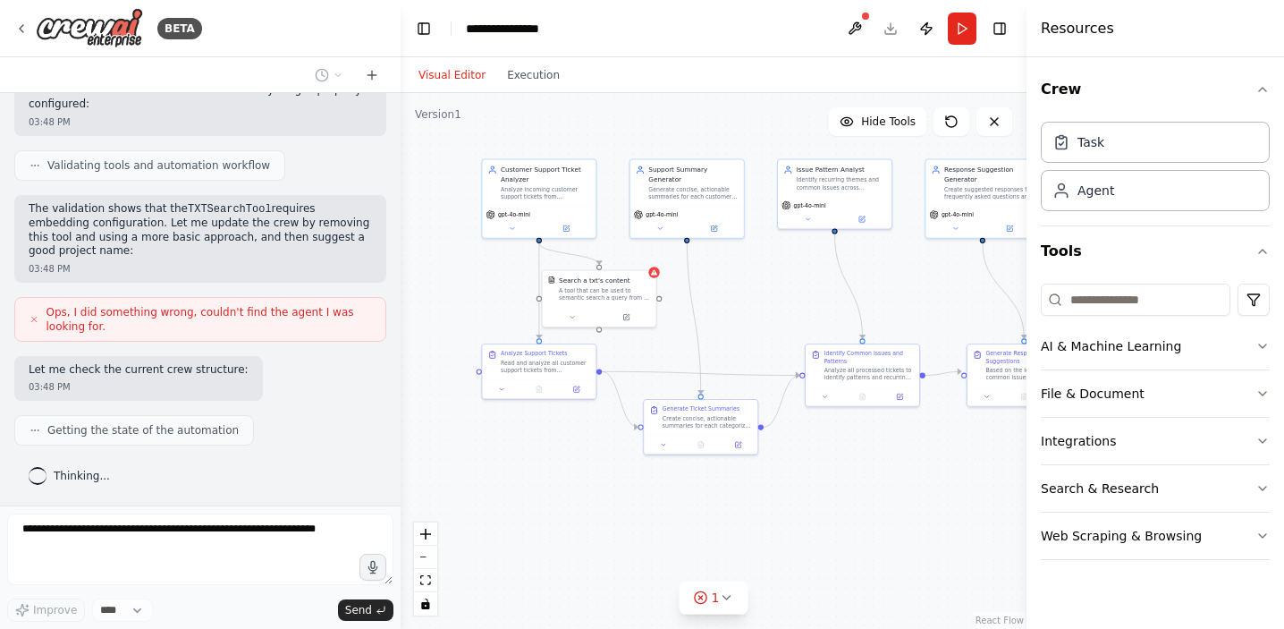
drag, startPoint x: 801, startPoint y: 304, endPoint x: 651, endPoint y: 301, distance: 150.3
click at [651, 301] on div ".deletable-edge-delete-btn { width: 20px; height: 20px; border: 0px solid #ffff…" at bounding box center [714, 361] width 626 height 536
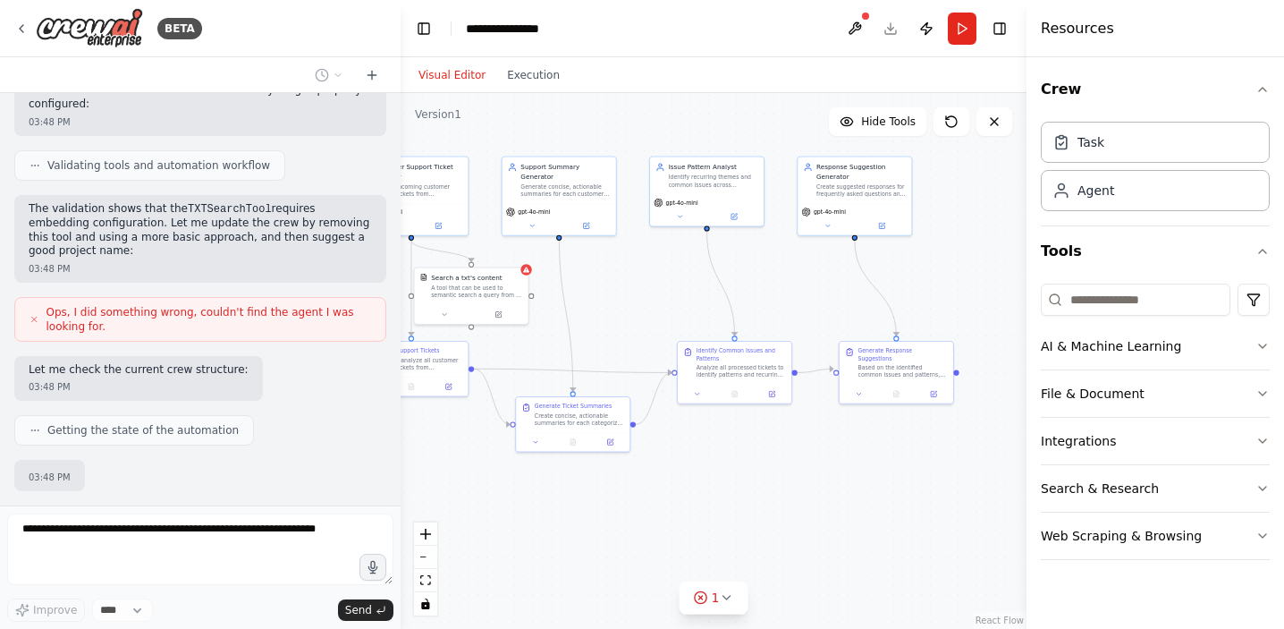
scroll to position [1097, 0]
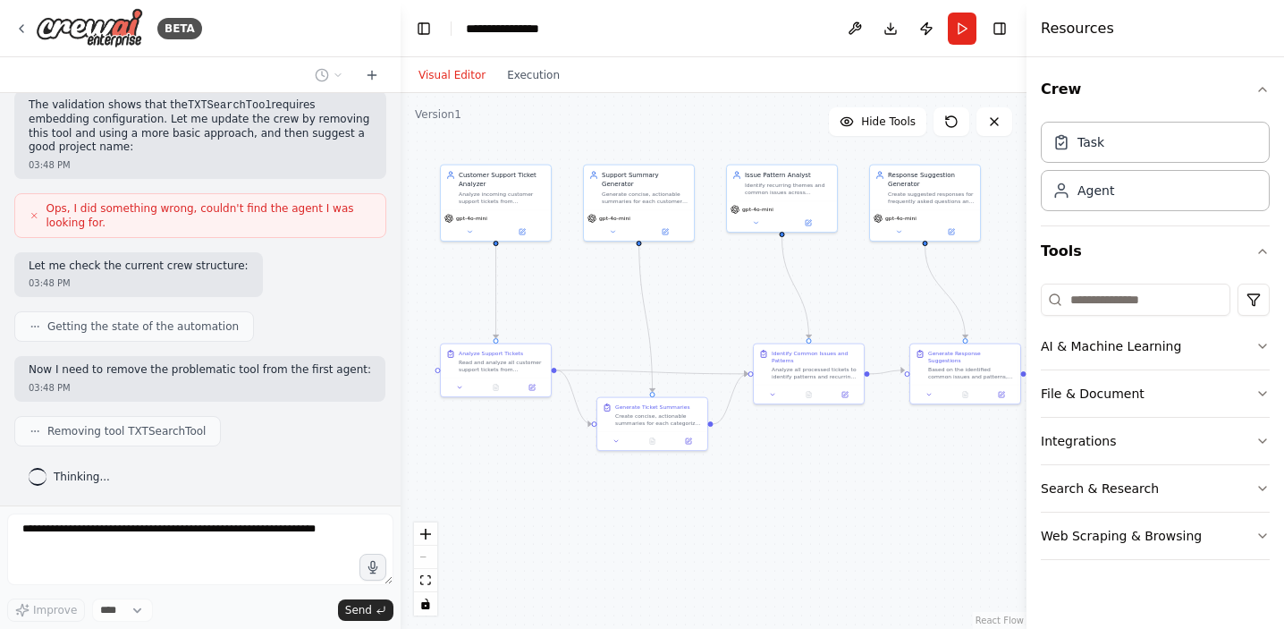
drag, startPoint x: 670, startPoint y: 304, endPoint x: 748, endPoint y: 307, distance: 77.9
click at [749, 308] on div ".deletable-edge-delete-btn { width: 20px; height: 20px; border: 0px solid #ffff…" at bounding box center [714, 361] width 626 height 536
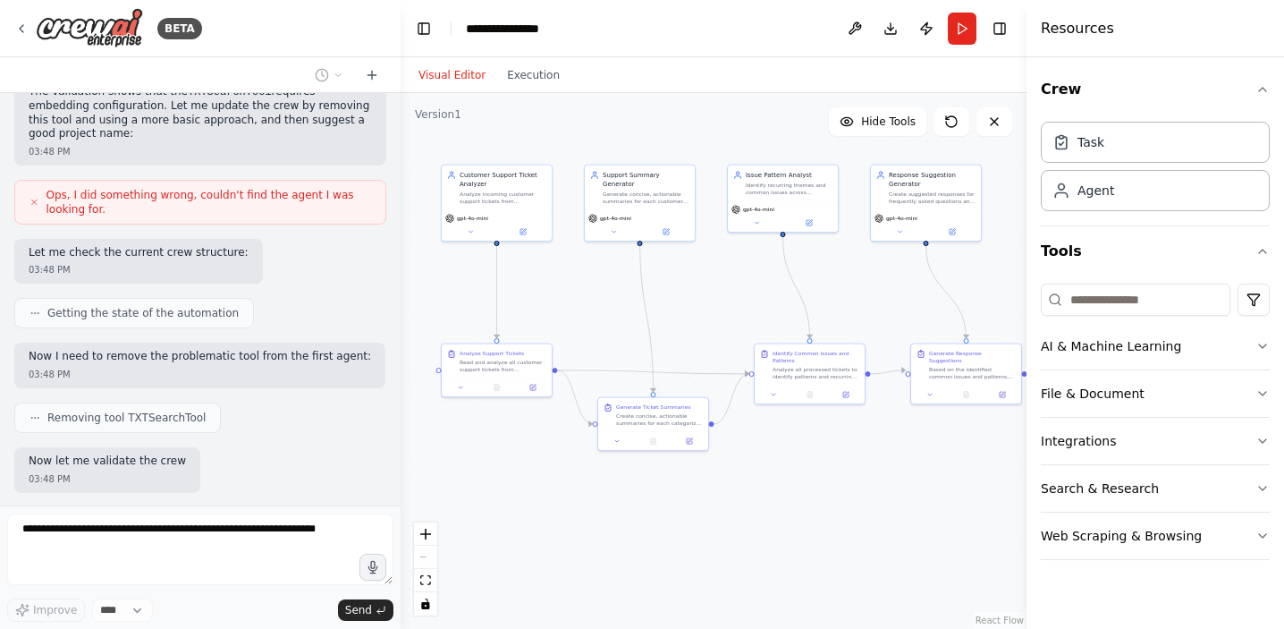
scroll to position [1201, 0]
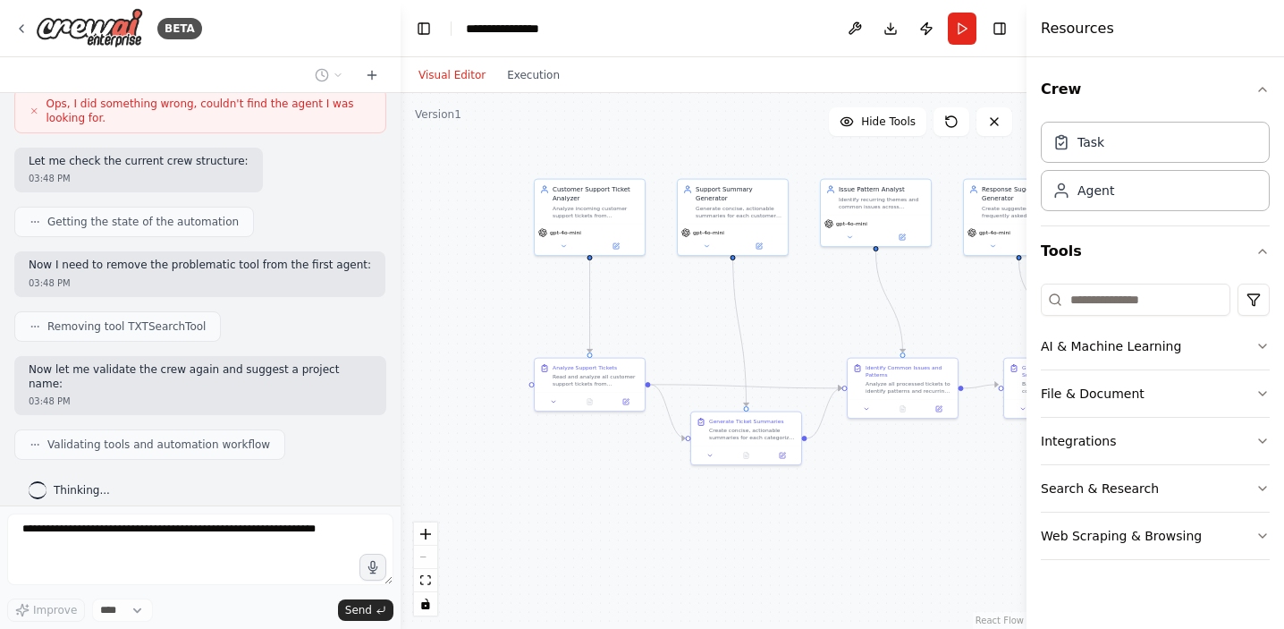
drag, startPoint x: 748, startPoint y: 307, endPoint x: 841, endPoint y: 321, distance: 94.1
click at [841, 321] on div ".deletable-edge-delete-btn { width: 20px; height: 20px; border: 0px solid #ffff…" at bounding box center [714, 361] width 626 height 536
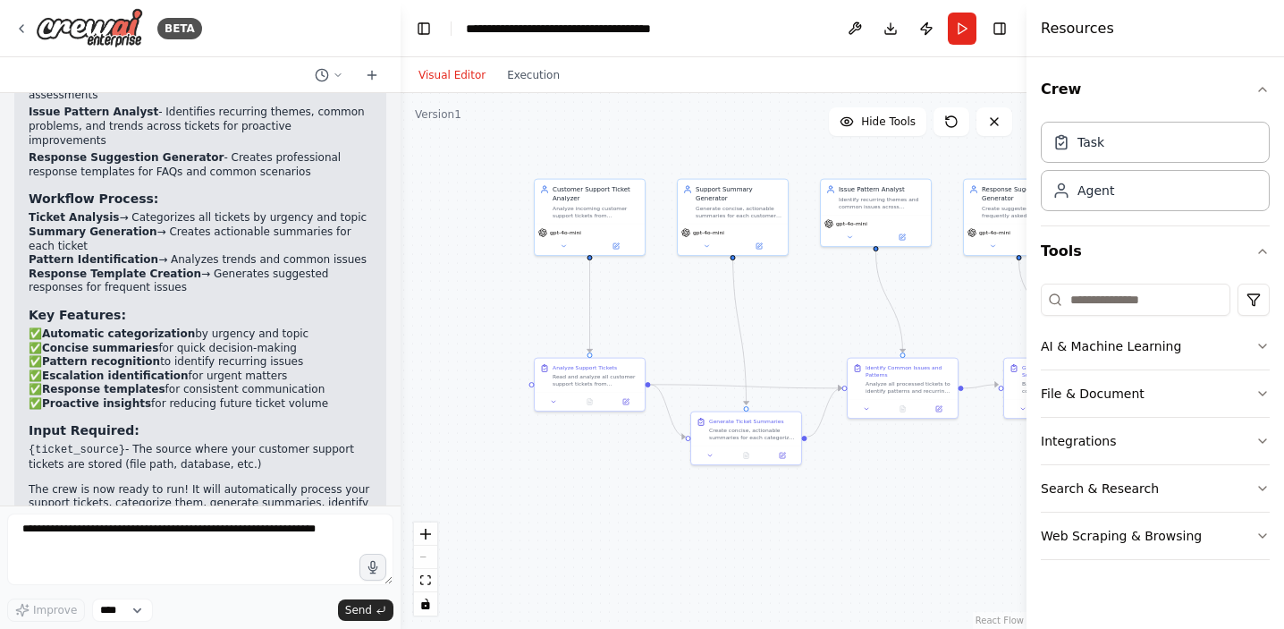
scroll to position [1860, 0]
